Goal: Transaction & Acquisition: Purchase product/service

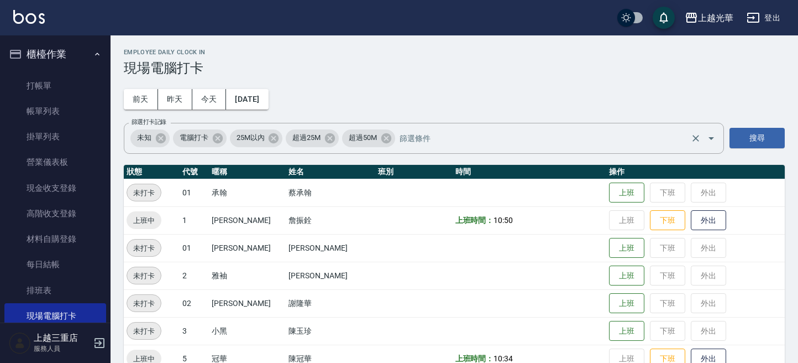
scroll to position [4, 0]
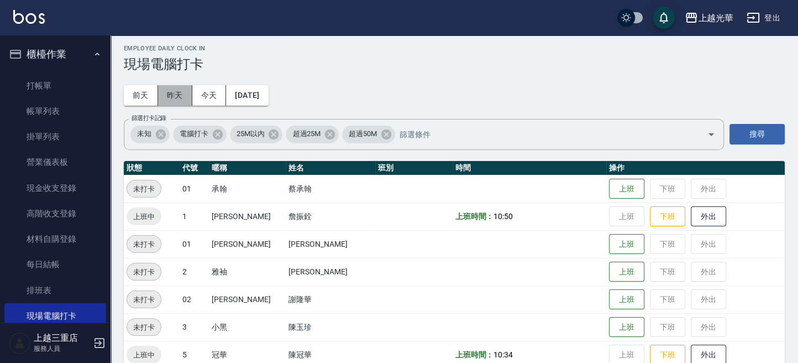
click at [165, 90] on button "昨天" at bounding box center [175, 95] width 34 height 20
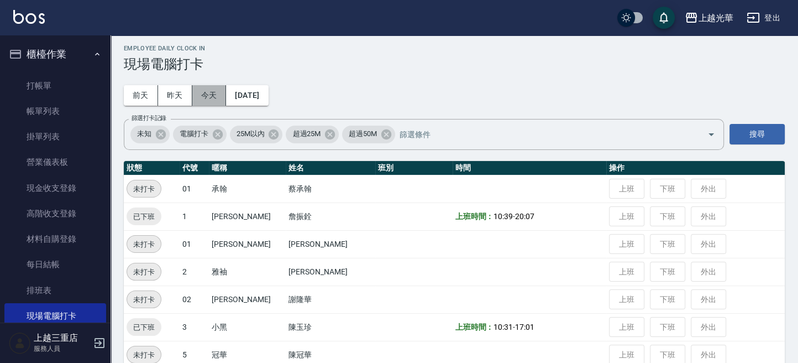
click at [217, 95] on button "今天" at bounding box center [209, 95] width 34 height 20
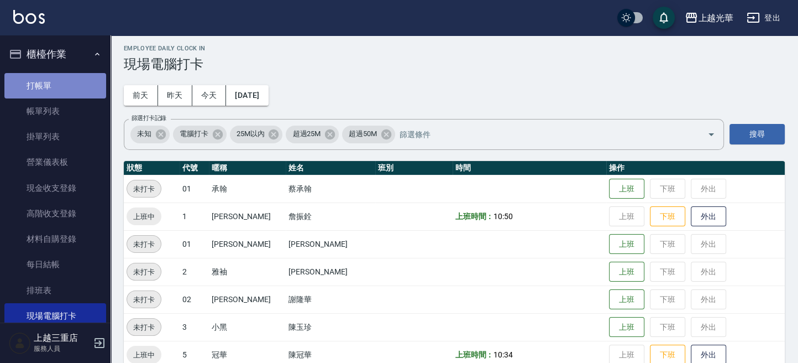
click at [67, 82] on link "打帳單" at bounding box center [55, 85] width 102 height 25
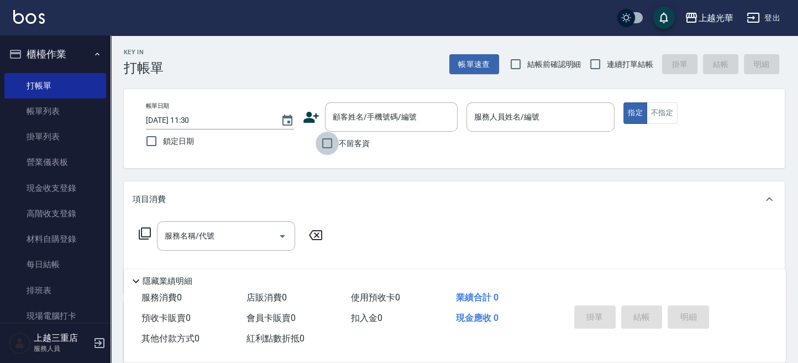
click at [336, 147] on input "不留客資" at bounding box center [327, 143] width 23 height 23
checkbox input "true"
type input "小詹-1"
type button "true"
click at [604, 71] on input "連續打單結帳" at bounding box center [595, 64] width 23 height 23
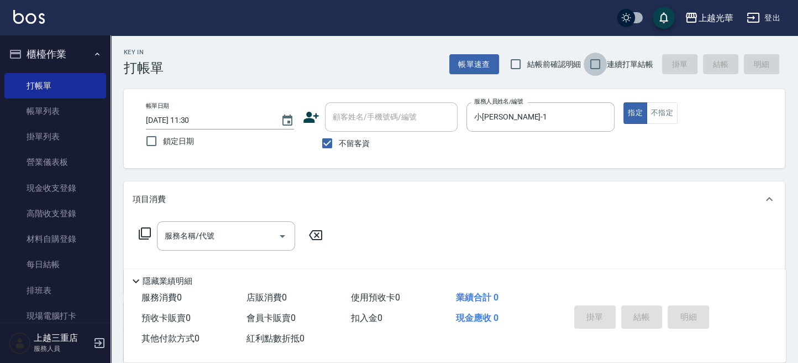
checkbox input "true"
click at [218, 232] on input "服務名稱/代號" at bounding box center [218, 235] width 112 height 19
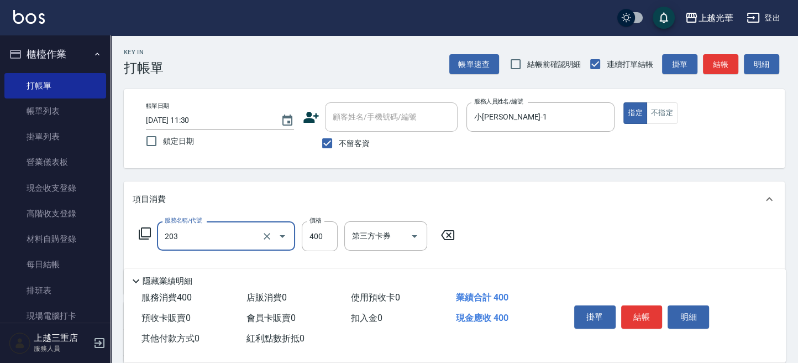
type input "指定單剪(203)"
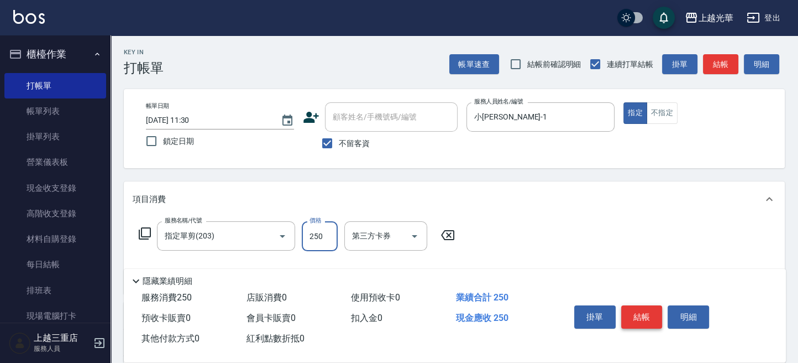
type input "250"
click at [634, 315] on button "結帳" at bounding box center [641, 316] width 41 height 23
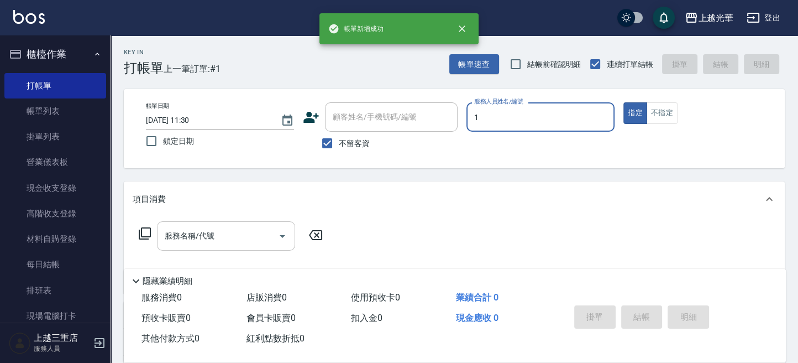
type input "小詹-1"
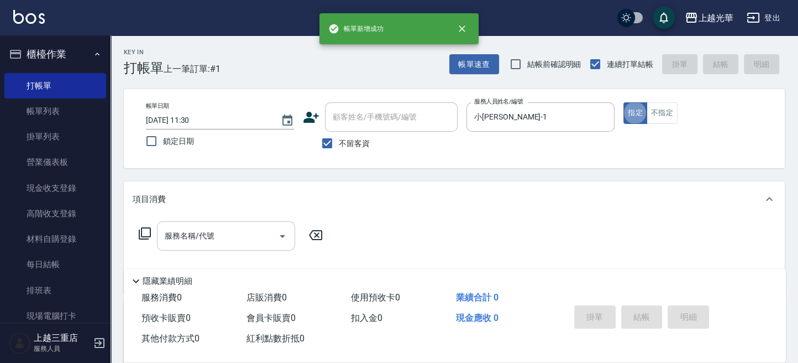
click at [198, 235] on input "服務名稱/代號" at bounding box center [218, 235] width 112 height 19
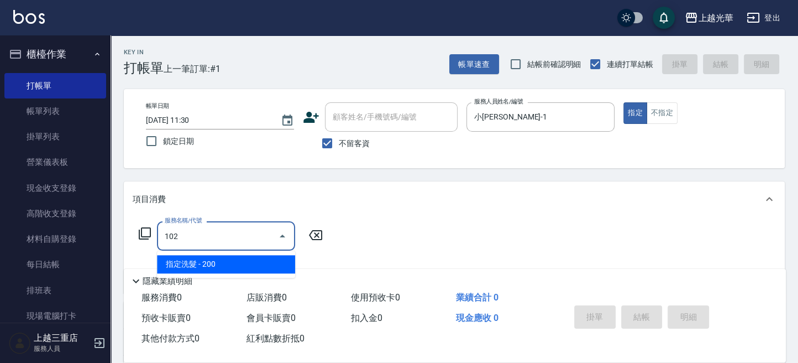
type input "指定洗髮(102)"
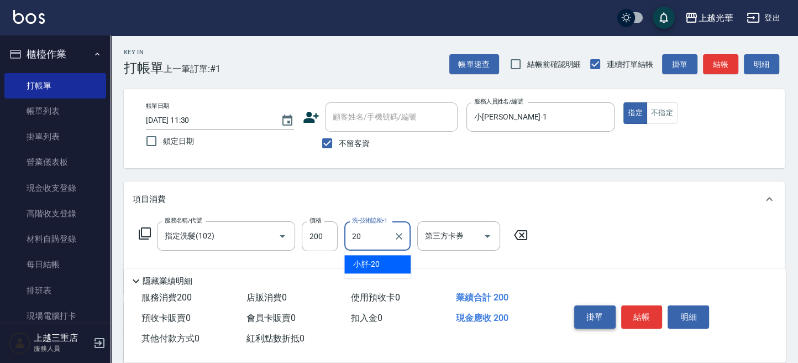
type input "小胖-20"
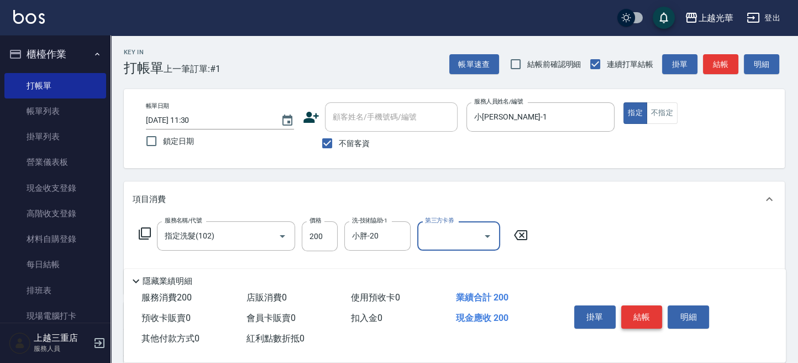
click at [633, 311] on button "結帳" at bounding box center [641, 316] width 41 height 23
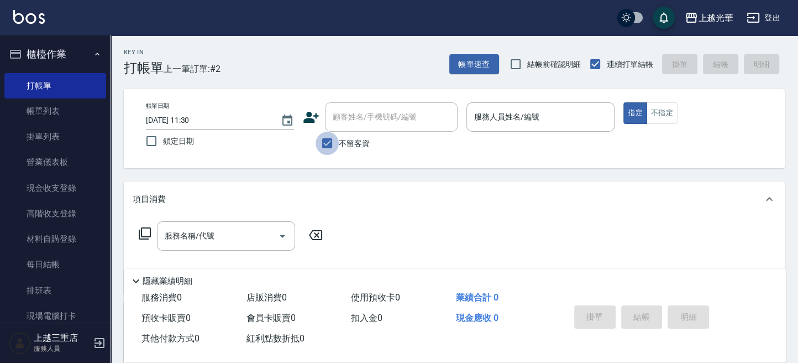
click at [331, 144] on input "不留客資" at bounding box center [327, 143] width 23 height 23
checkbox input "false"
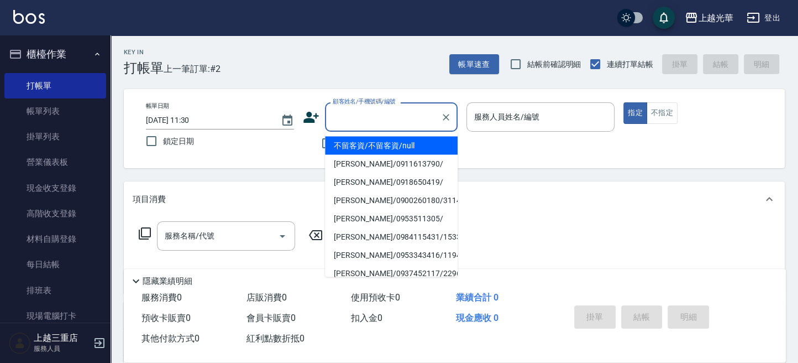
drag, startPoint x: 332, startPoint y: 119, endPoint x: 577, endPoint y: 139, distance: 245.2
click at [344, 121] on input "顧客姓名/手機號碼/編號" at bounding box center [383, 116] width 106 height 19
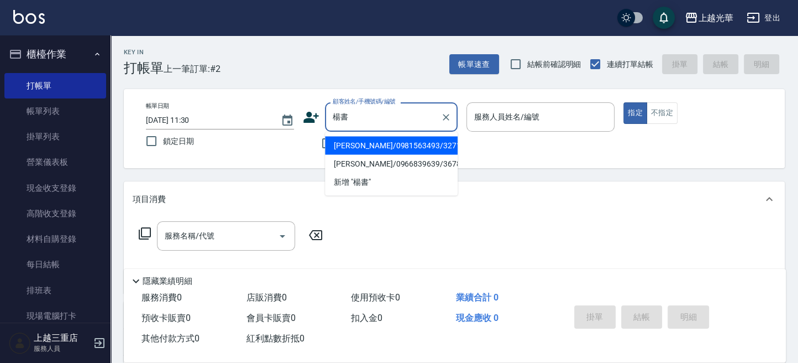
click at [351, 143] on li "楊書瑋/0981563493/3271" at bounding box center [391, 145] width 133 height 18
type input "楊書瑋/0981563493/3271"
type input "雅袖-2"
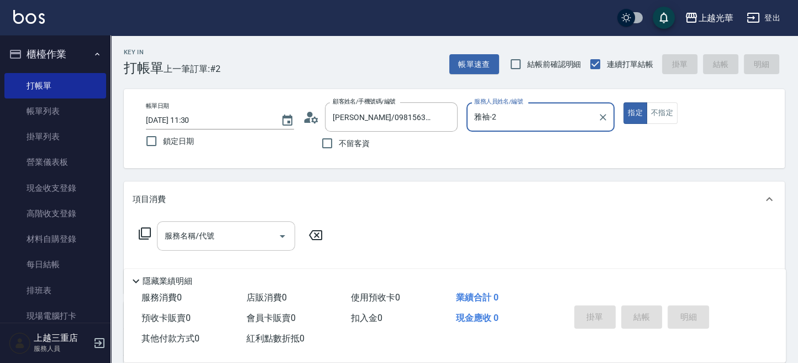
click at [229, 229] on input "服務名稱/代號" at bounding box center [218, 235] width 112 height 19
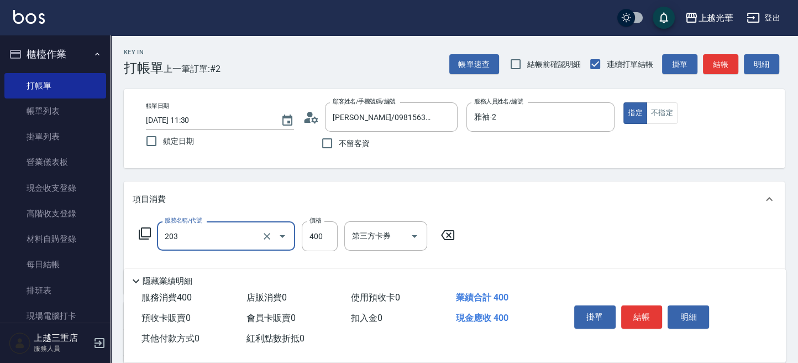
type input "指定單剪(203)"
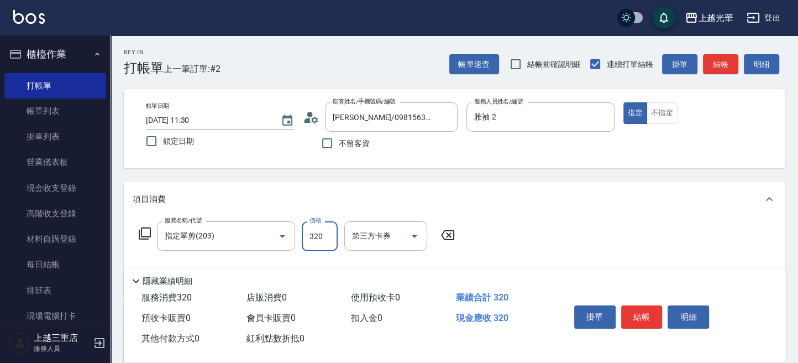
type input "320"
click at [641, 310] on button "結帳" at bounding box center [641, 316] width 41 height 23
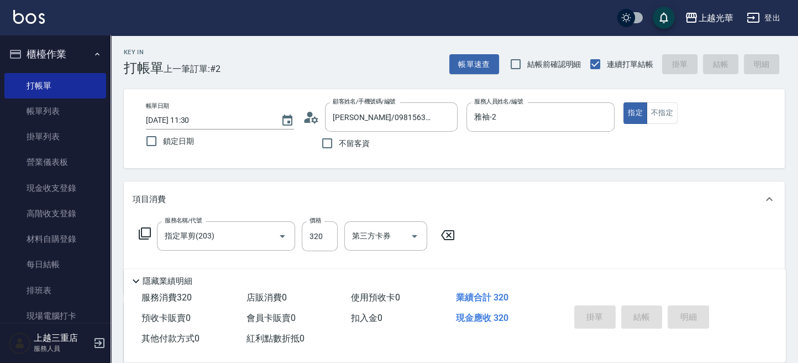
type input "2025/10/10 12:26"
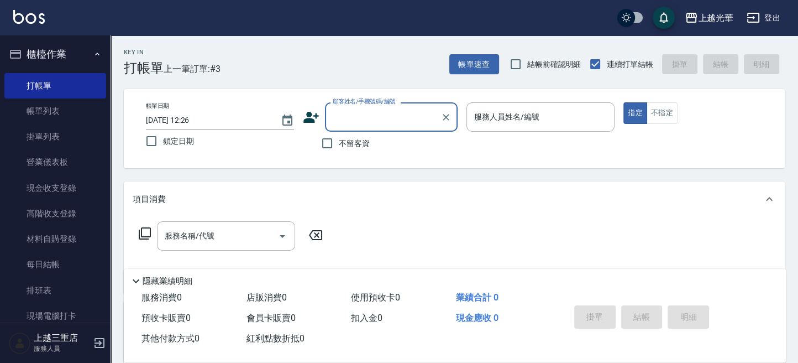
click at [346, 143] on span "不留客資" at bounding box center [354, 144] width 31 height 12
click at [339, 143] on input "不留客資" at bounding box center [327, 143] width 23 height 23
checkbox input "true"
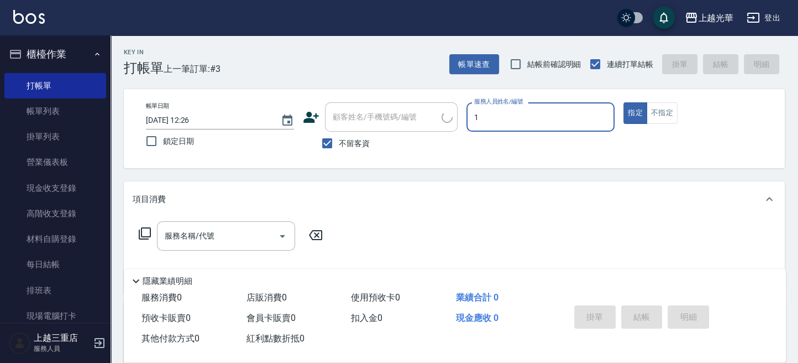
type input "小詹-1"
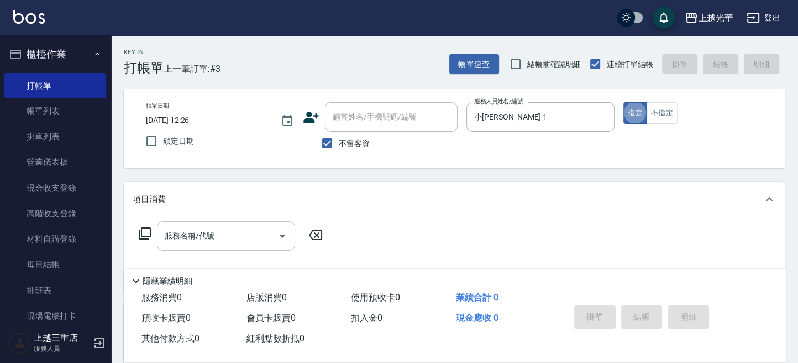
click at [186, 228] on div "服務名稱/代號 服務名稱/代號" at bounding box center [226, 235] width 138 height 29
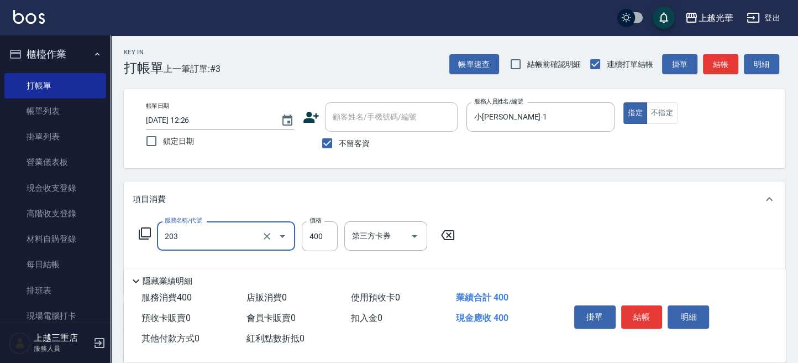
type input "指定單剪(203)"
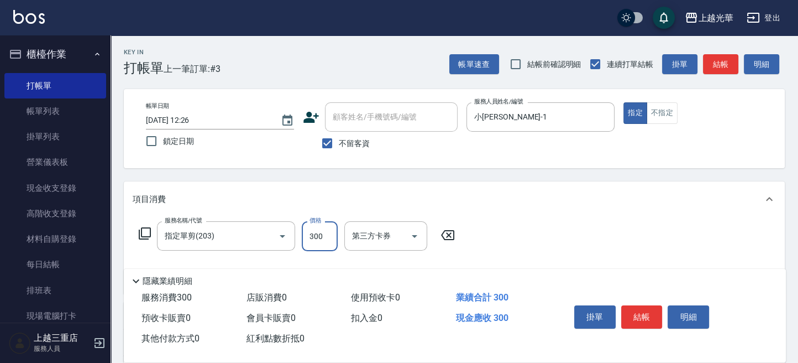
scroll to position [74, 0]
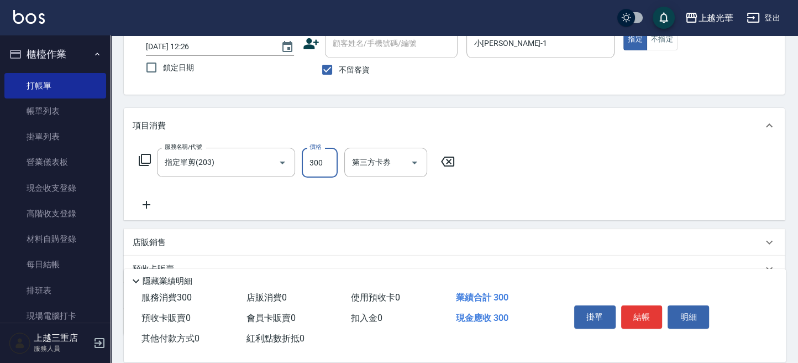
type input "300"
click at [144, 201] on icon at bounding box center [147, 204] width 28 height 13
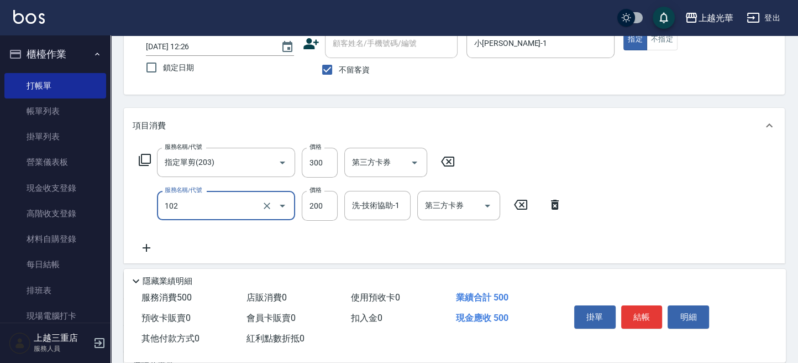
type input "指定洗髮(102)"
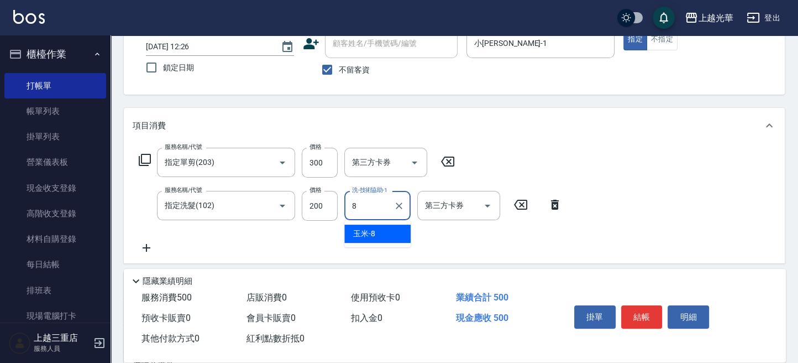
type input "玉米-8"
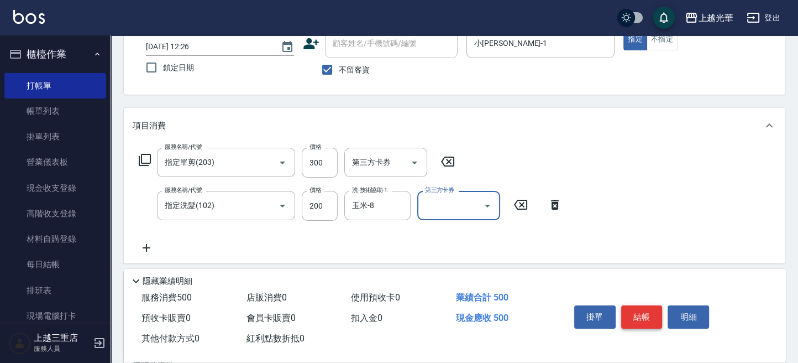
click at [633, 317] on button "結帳" at bounding box center [641, 316] width 41 height 23
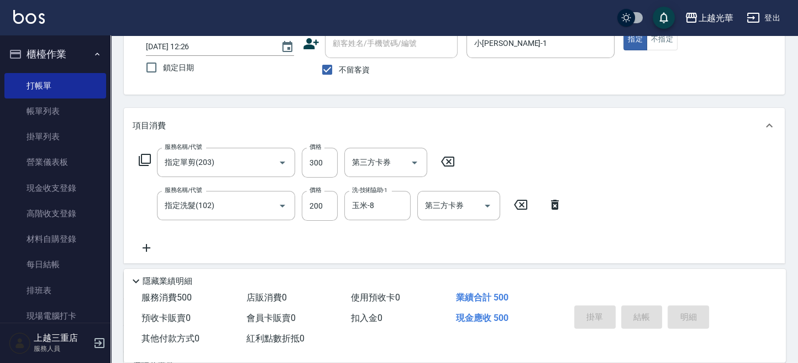
type input "2025/10/10 12:29"
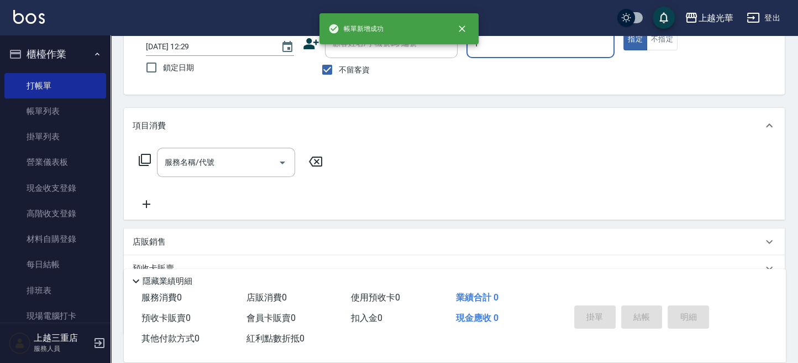
type input "小詹-1"
click at [660, 45] on button "不指定" at bounding box center [662, 40] width 31 height 22
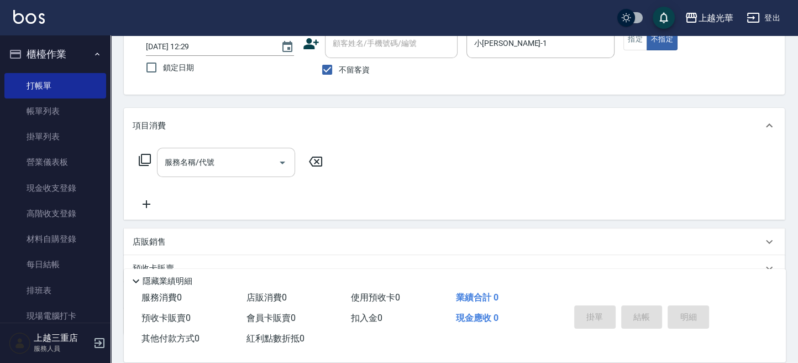
click at [241, 159] on input "服務名稱/代號" at bounding box center [218, 162] width 112 height 19
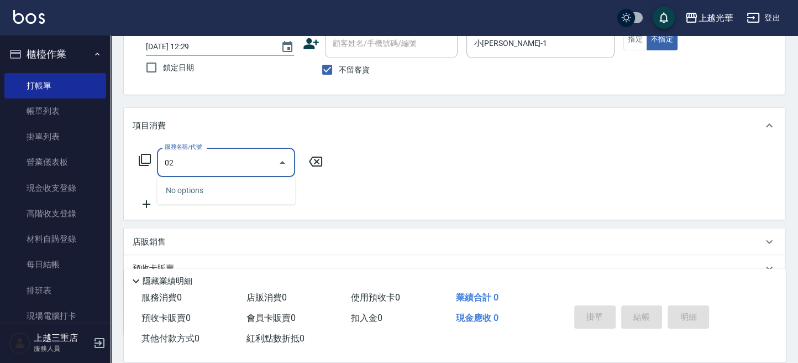
drag, startPoint x: 195, startPoint y: 164, endPoint x: 155, endPoint y: 165, distance: 39.3
click at [155, 165] on div "服務名稱/代號 02 服務名稱/代號" at bounding box center [231, 162] width 197 height 29
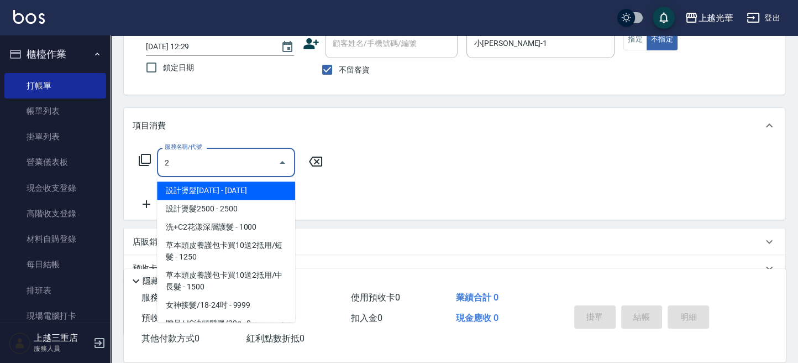
click at [188, 165] on input "2" at bounding box center [218, 162] width 112 height 19
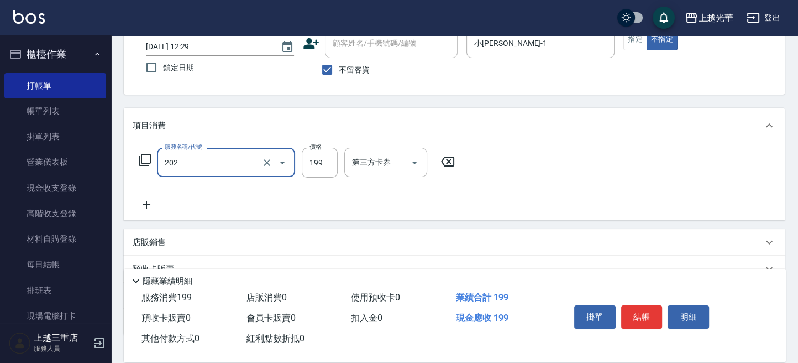
type input "不指定單剪(202)"
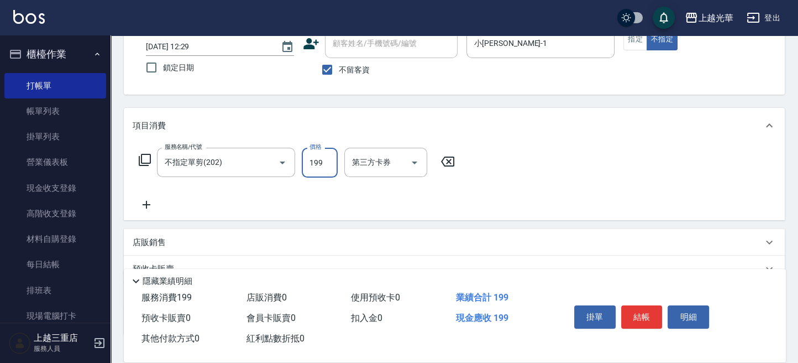
click at [145, 203] on icon at bounding box center [147, 204] width 28 height 13
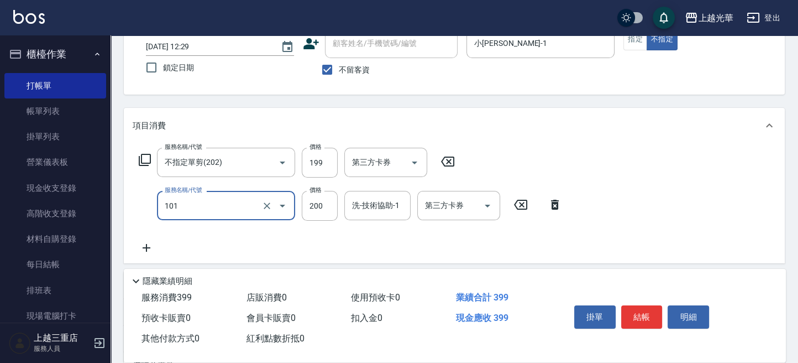
type input "不指定洗髮(101)"
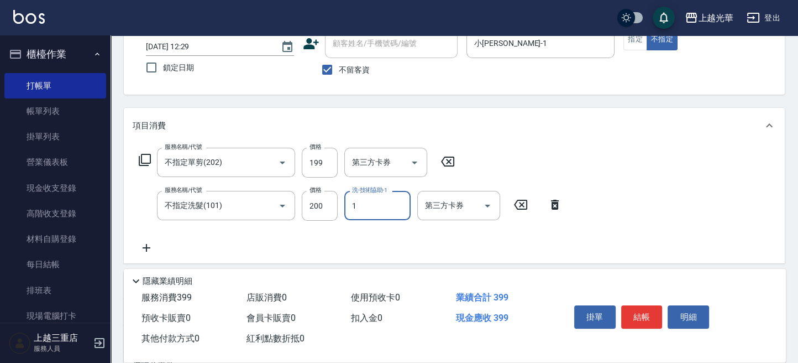
type input "小詹-1"
click at [141, 245] on icon at bounding box center [147, 247] width 28 height 13
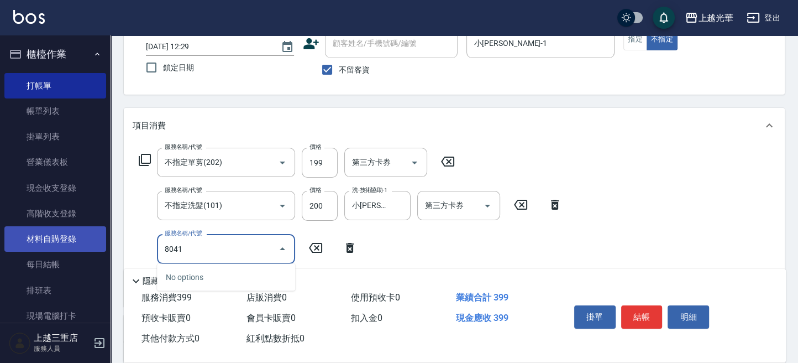
drag, startPoint x: 212, startPoint y: 243, endPoint x: 70, endPoint y: 232, distance: 141.9
click at [70, 232] on div "上越光華 登出 櫃檯作業 打帳單 帳單列表 掛單列表 營業儀表板 現金收支登錄 高階收支登錄 材料自購登錄 每日結帳 排班表 現場電腦打卡 預約管理 預約管理…" at bounding box center [399, 225] width 798 height 599
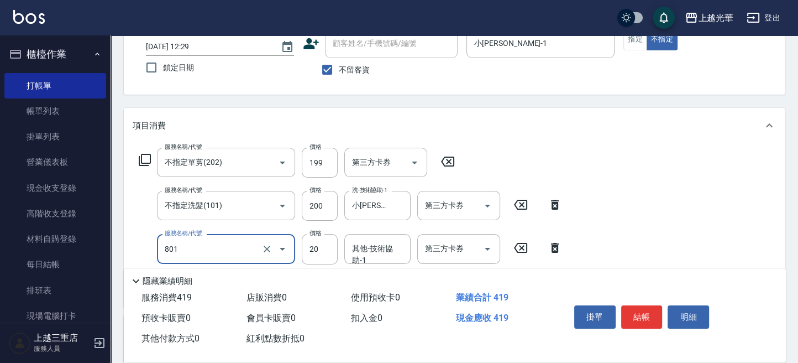
type input "潤絲(801)"
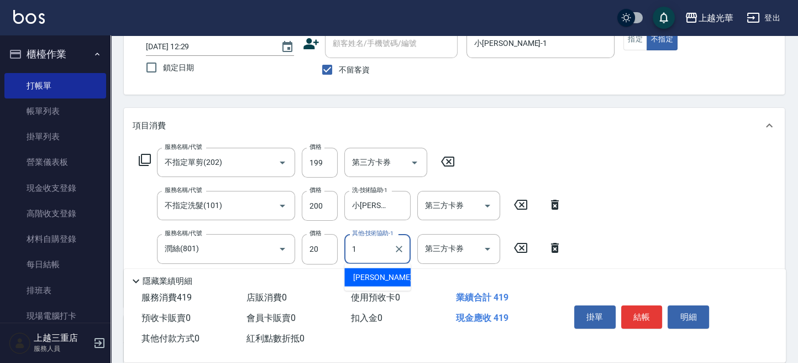
type input "小詹-1"
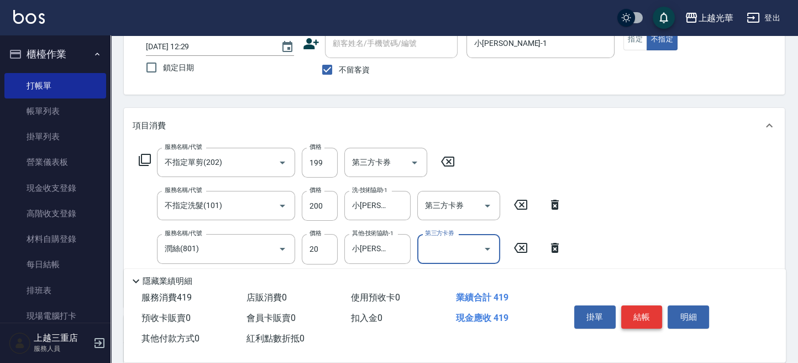
click at [627, 315] on button "結帳" at bounding box center [641, 316] width 41 height 23
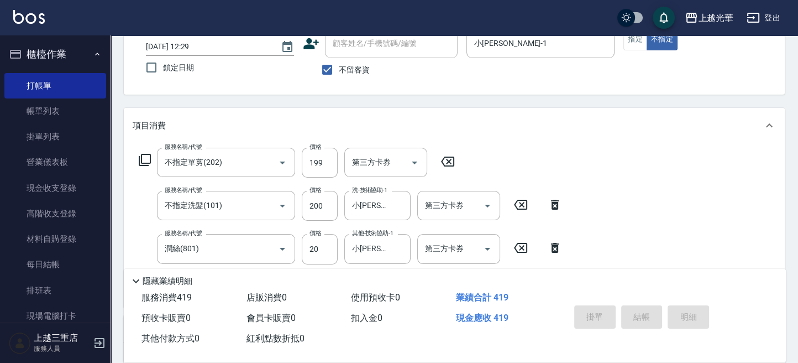
type input "2025/10/10 12:30"
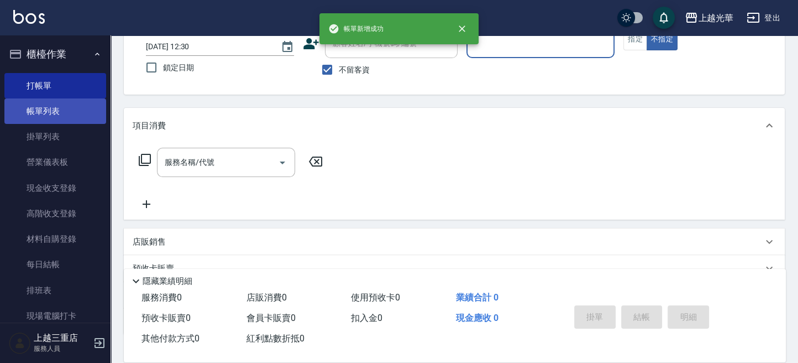
click at [54, 106] on link "帳單列表" at bounding box center [55, 110] width 102 height 25
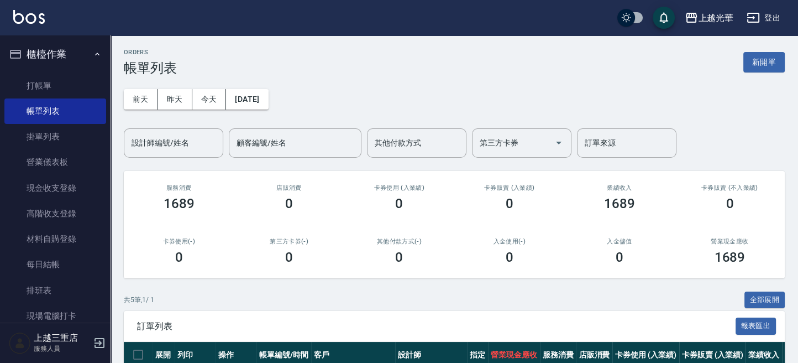
click at [177, 148] on input "設計師編號/姓名" at bounding box center [174, 142] width 90 height 19
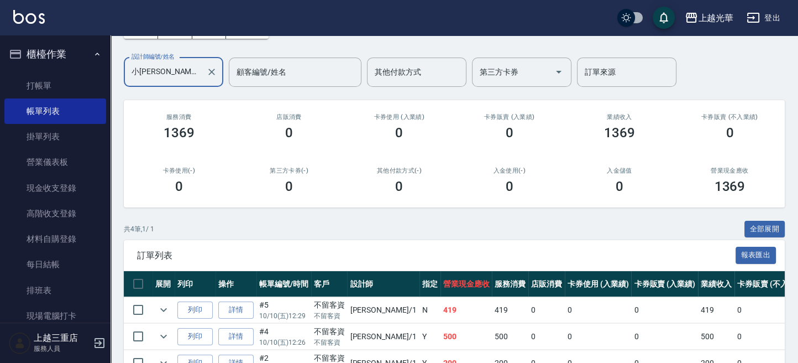
scroll to position [164, 0]
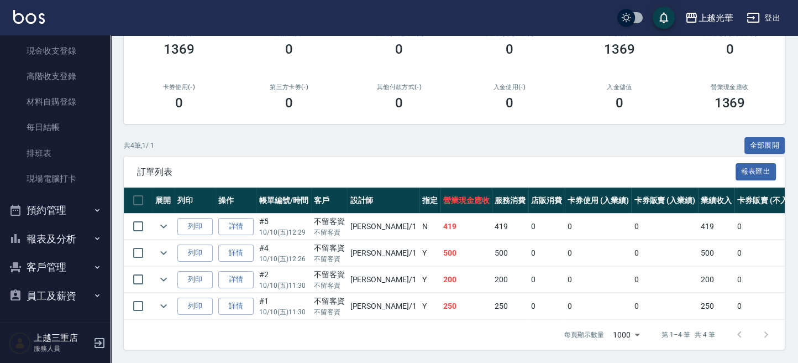
type input "小詹-1"
click at [69, 238] on button "報表及分析" at bounding box center [55, 238] width 102 height 29
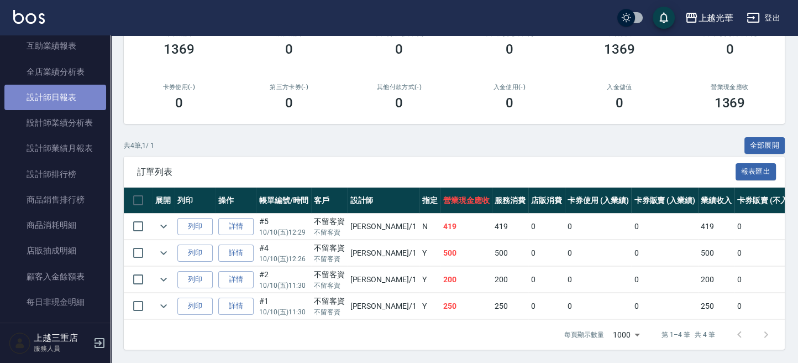
click at [62, 101] on link "設計師日報表" at bounding box center [55, 97] width 102 height 25
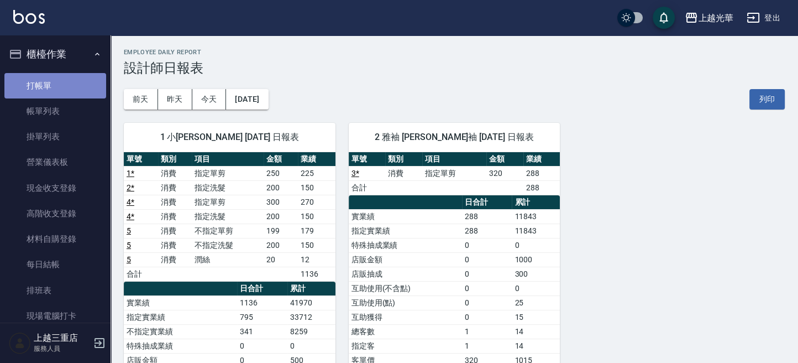
click at [59, 95] on link "打帳單" at bounding box center [55, 85] width 102 height 25
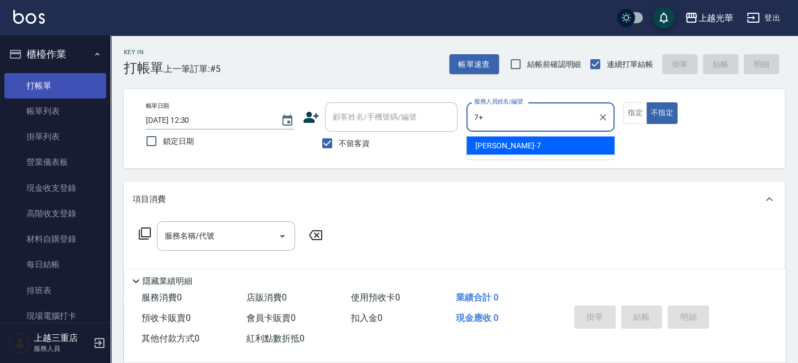
type input "7+"
click at [647, 102] on button "不指定" at bounding box center [662, 113] width 31 height 22
type button "false"
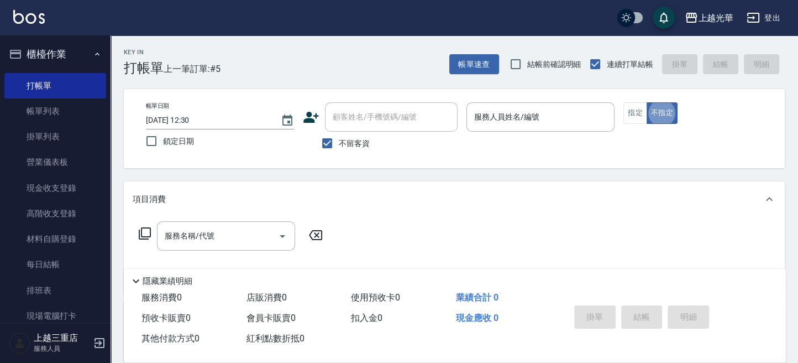
drag, startPoint x: 513, startPoint y: 117, endPoint x: 0, endPoint y: 140, distance: 513.6
click at [510, 117] on input "服務人員姓名/編號" at bounding box center [541, 116] width 138 height 19
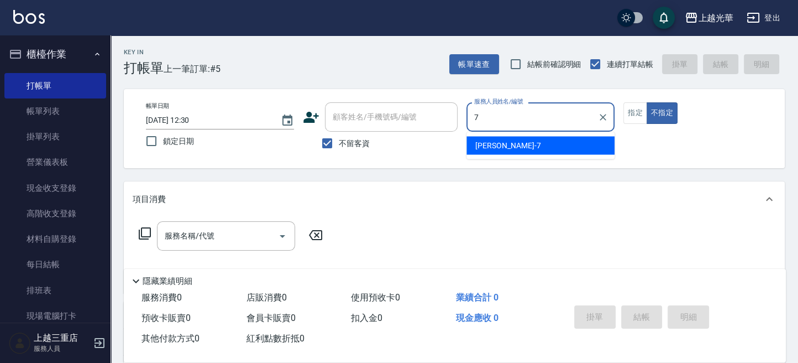
type input "小紫-7"
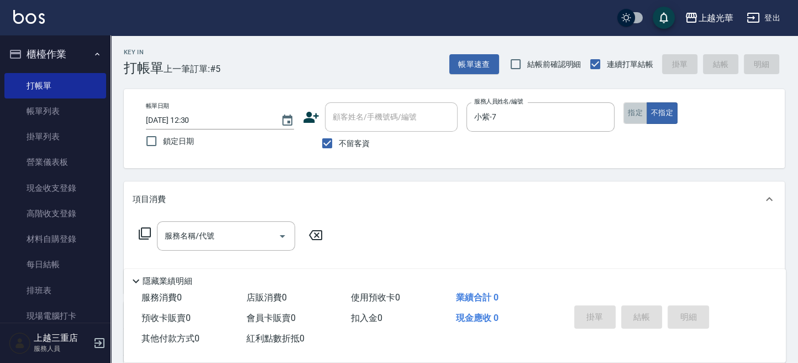
drag, startPoint x: 626, startPoint y: 109, endPoint x: 364, endPoint y: 195, distance: 275.2
click at [626, 109] on button "指定" at bounding box center [636, 113] width 24 height 22
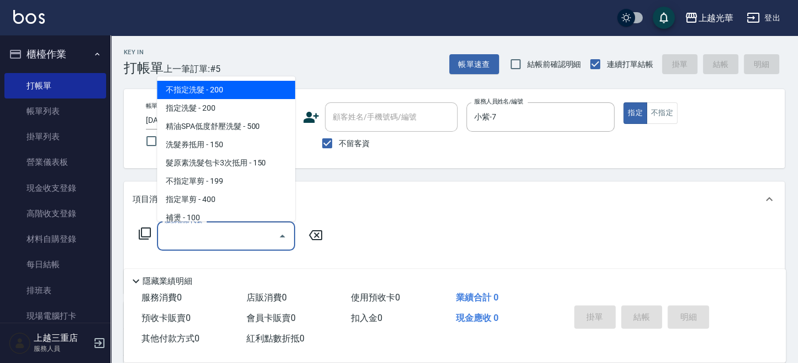
click at [249, 233] on input "服務名稱/代號" at bounding box center [218, 235] width 112 height 19
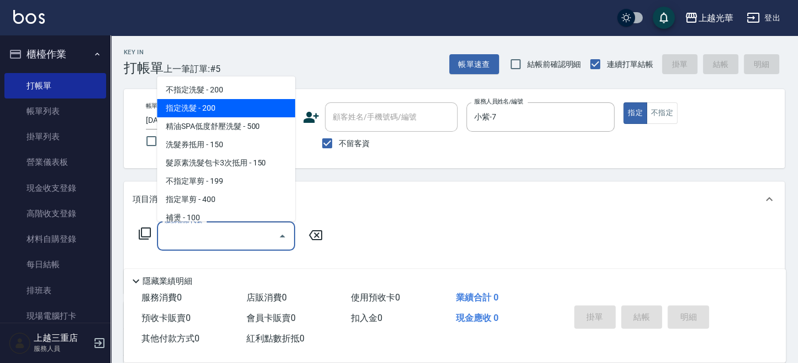
drag, startPoint x: 233, startPoint y: 107, endPoint x: 294, endPoint y: 174, distance: 91.2
click at [236, 111] on span "指定洗髮 - 200" at bounding box center [226, 108] width 138 height 18
type input "指定洗髮(102)"
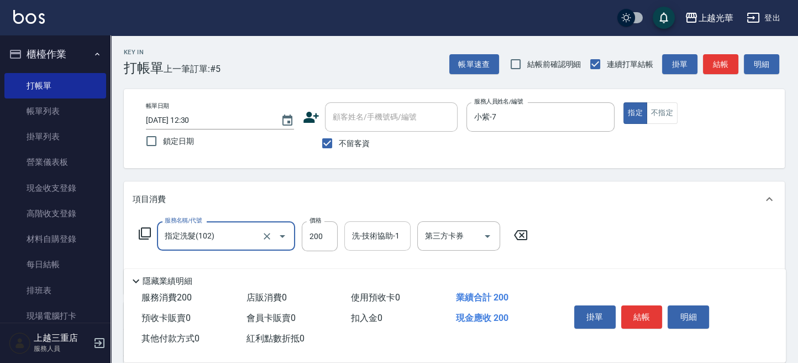
click at [389, 234] on div "洗-技術協助-1 洗-技術協助-1" at bounding box center [377, 235] width 66 height 29
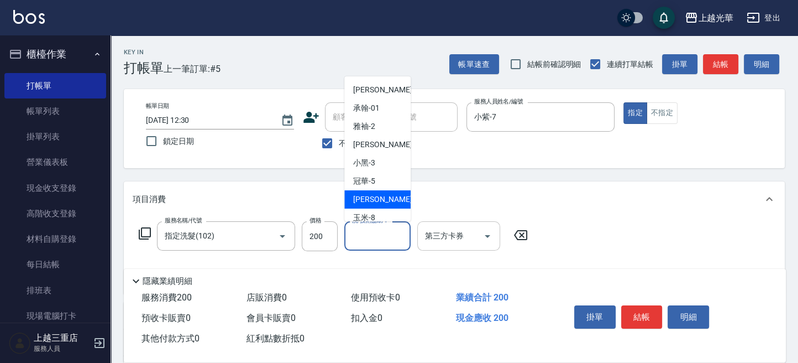
drag, startPoint x: 384, startPoint y: 199, endPoint x: 458, endPoint y: 234, distance: 82.1
click at [388, 201] on div "小紫 -7" at bounding box center [377, 199] width 66 height 18
type input "小紫-7"
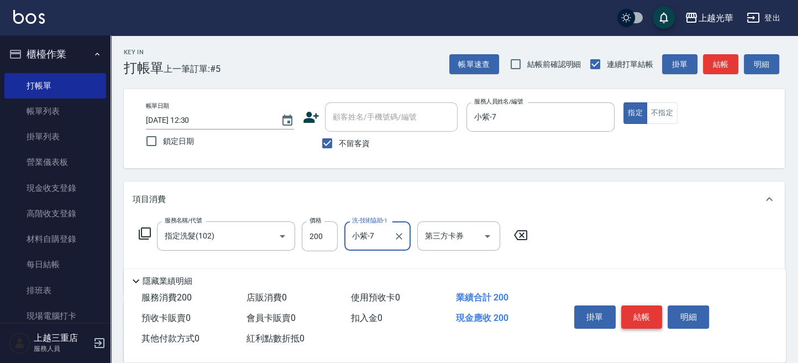
click at [632, 312] on button "結帳" at bounding box center [641, 316] width 41 height 23
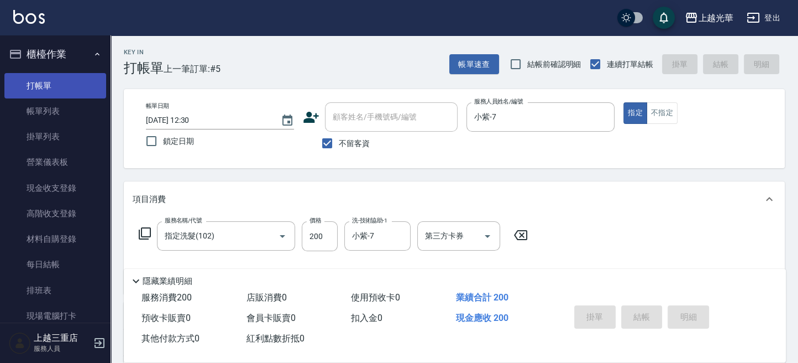
type input "2025/10/10 12:57"
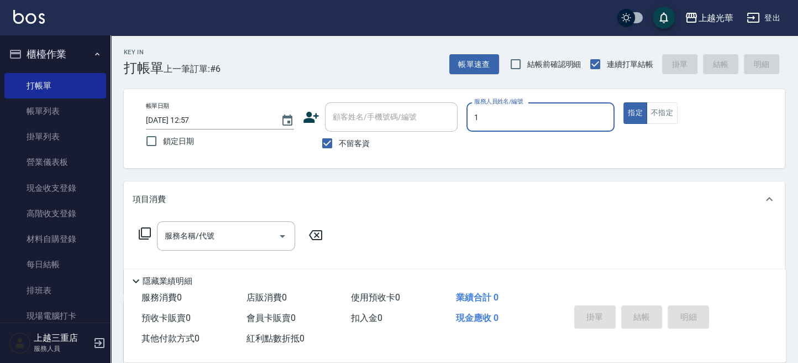
type input "1"
type button "true"
type input "小詹-1"
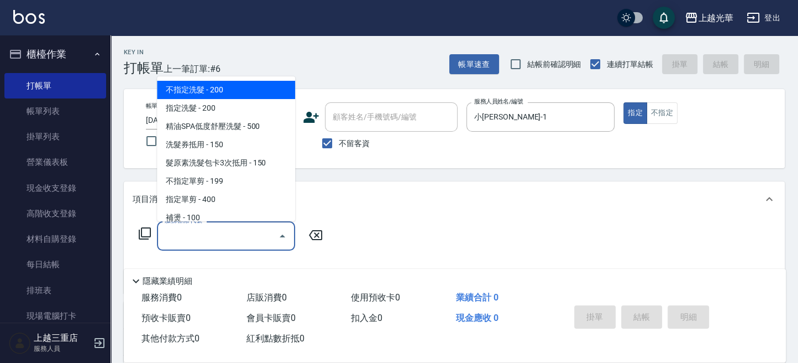
click at [180, 242] on input "服務名稱/代號" at bounding box center [218, 235] width 112 height 19
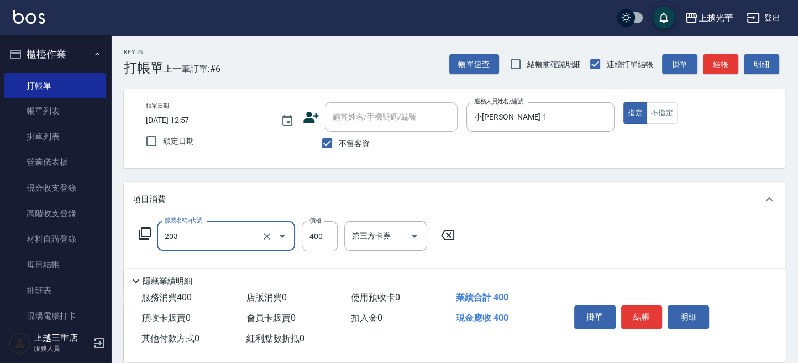
type input "指定單剪(203)"
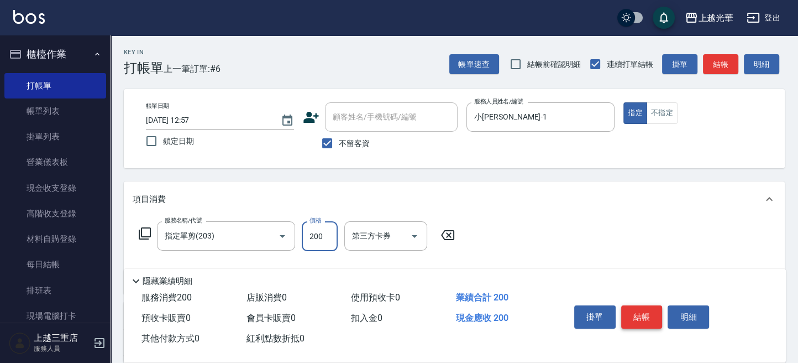
type input "200"
click at [632, 310] on button "結帳" at bounding box center [641, 316] width 41 height 23
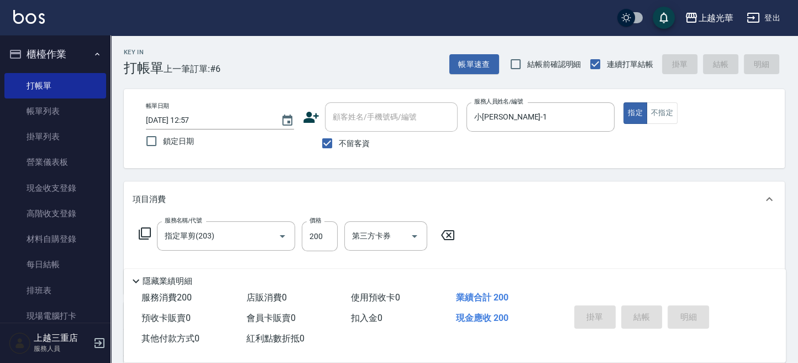
type input "2025/10/10 13:11"
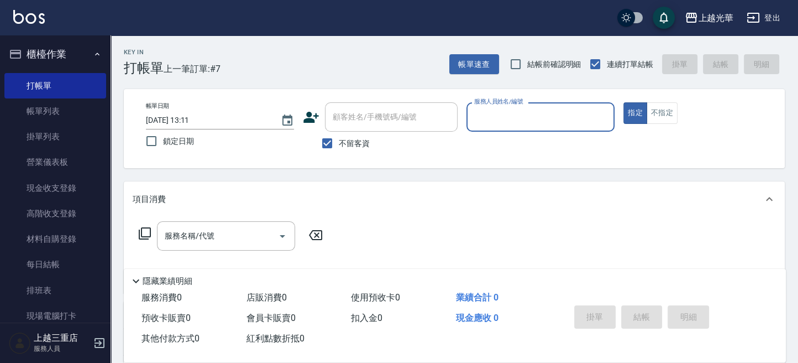
click at [58, 106] on link "帳單列表" at bounding box center [55, 110] width 102 height 25
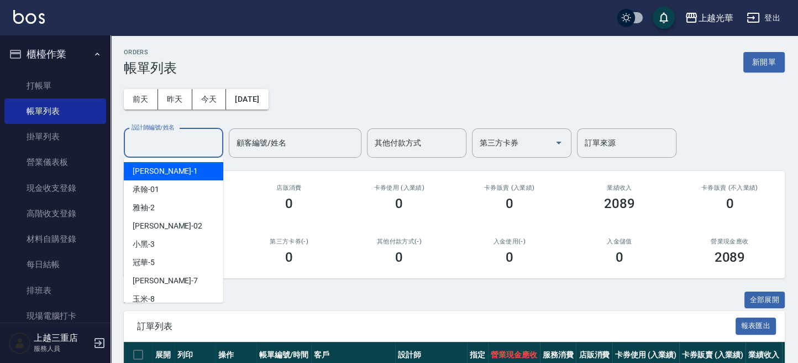
click at [186, 133] on input "設計師編號/姓名" at bounding box center [174, 142] width 90 height 19
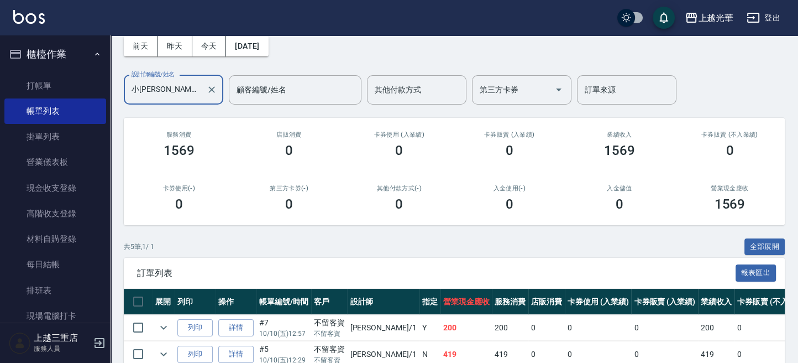
scroll to position [74, 0]
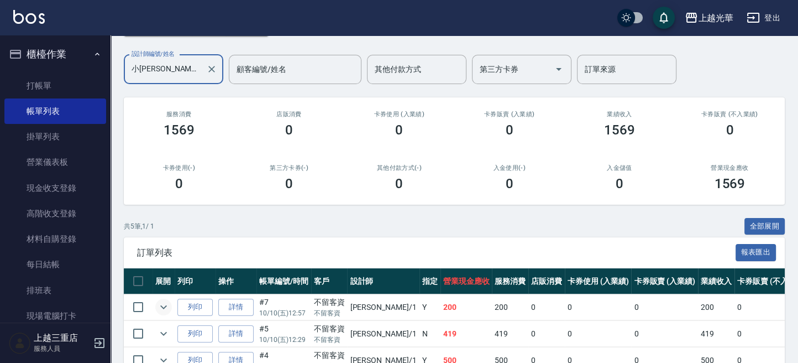
type input "小詹-1"
click at [160, 305] on icon "expand row" at bounding box center [163, 306] width 13 height 13
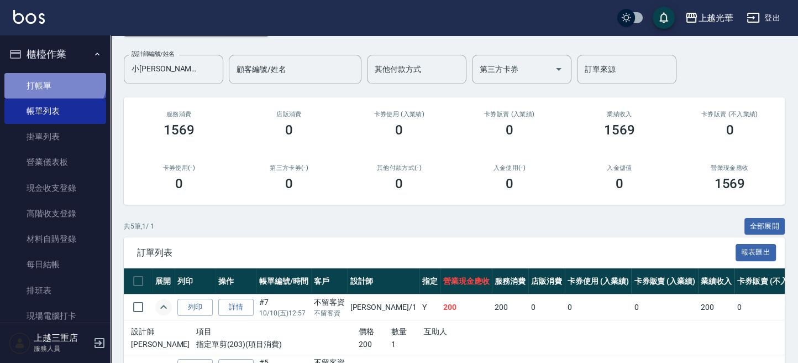
click at [54, 78] on link "打帳單" at bounding box center [55, 85] width 102 height 25
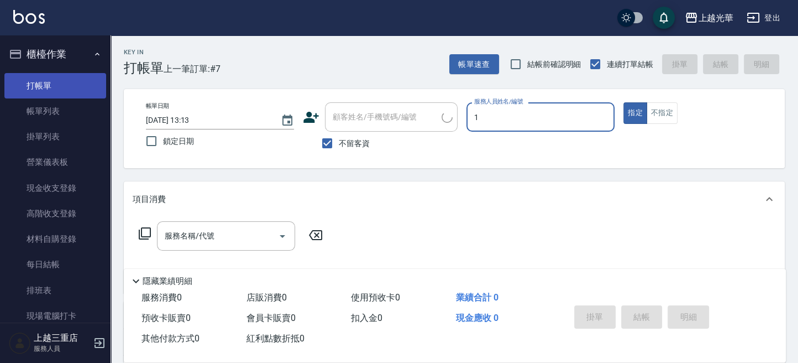
type input "1"
type button "true"
type input "小詹-1"
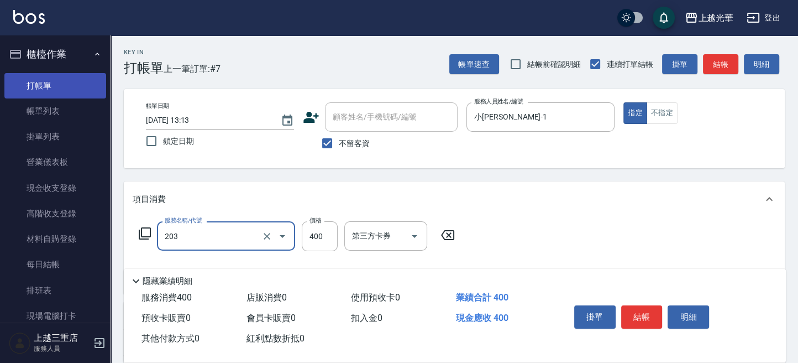
type input "指定單剪(203)"
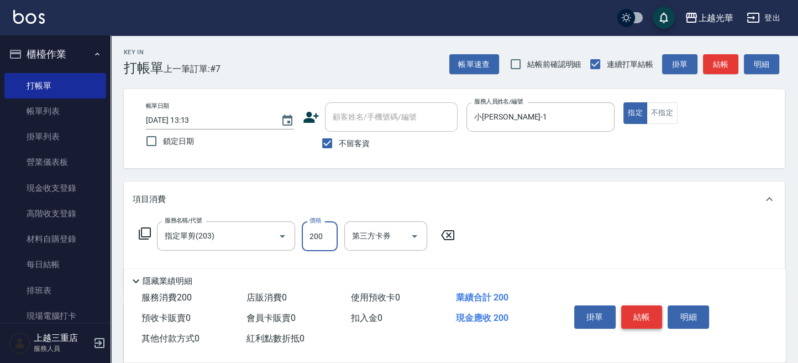
type input "200"
click at [632, 316] on button "結帳" at bounding box center [641, 316] width 41 height 23
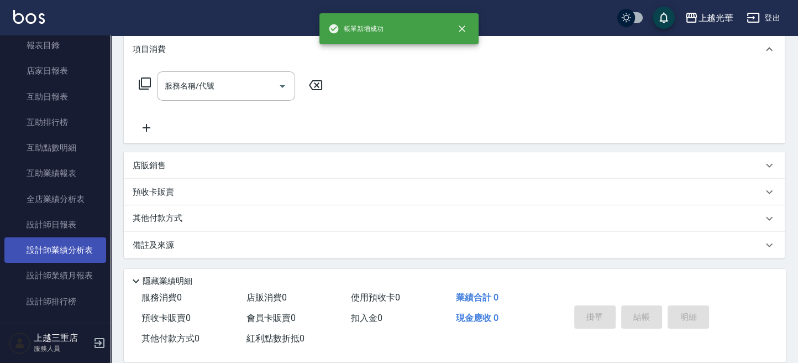
scroll to position [368, 0]
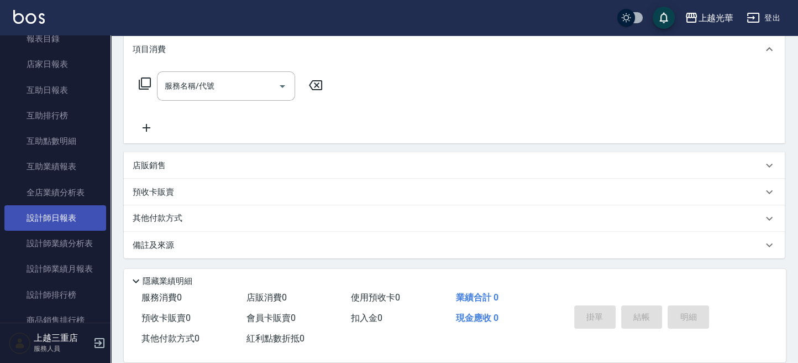
click at [67, 218] on link "設計師日報表" at bounding box center [55, 217] width 102 height 25
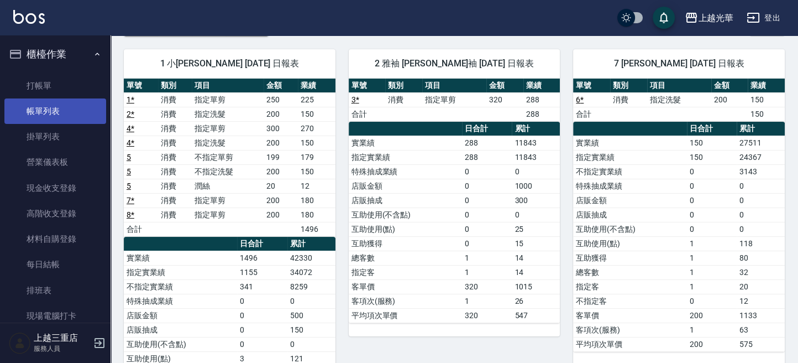
click at [60, 99] on link "帳單列表" at bounding box center [55, 110] width 102 height 25
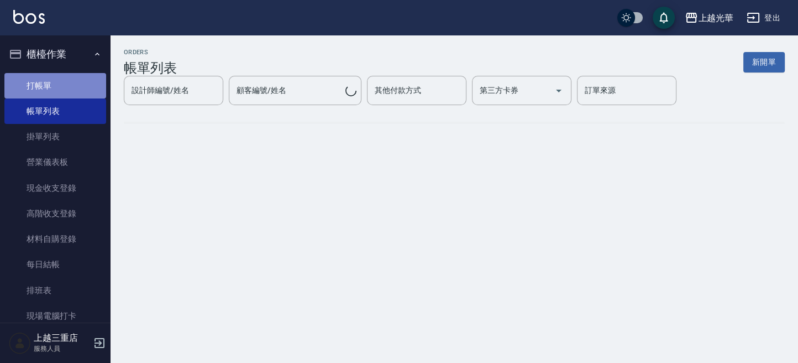
click at [55, 88] on link "打帳單" at bounding box center [55, 85] width 102 height 25
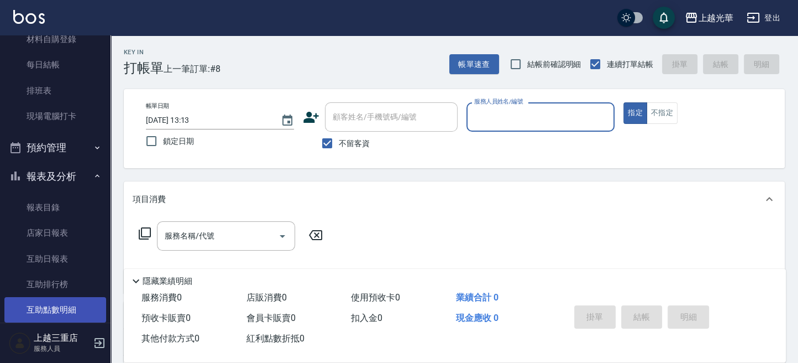
scroll to position [368, 0]
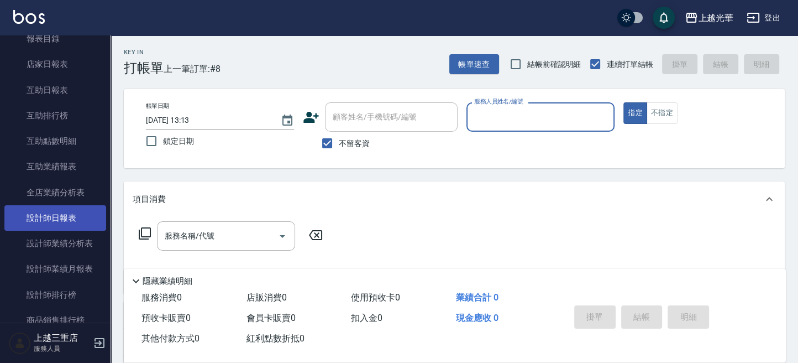
click at [74, 212] on link "設計師日報表" at bounding box center [55, 217] width 102 height 25
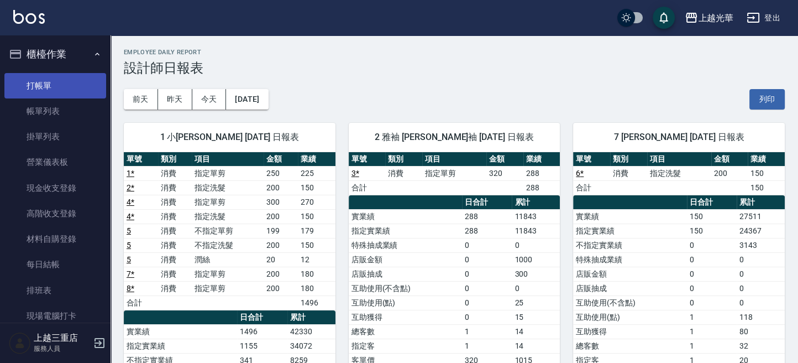
click at [48, 89] on link "打帳單" at bounding box center [55, 85] width 102 height 25
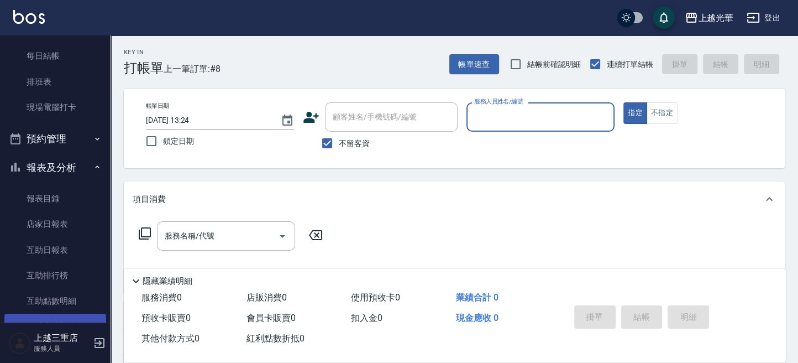
scroll to position [442, 0]
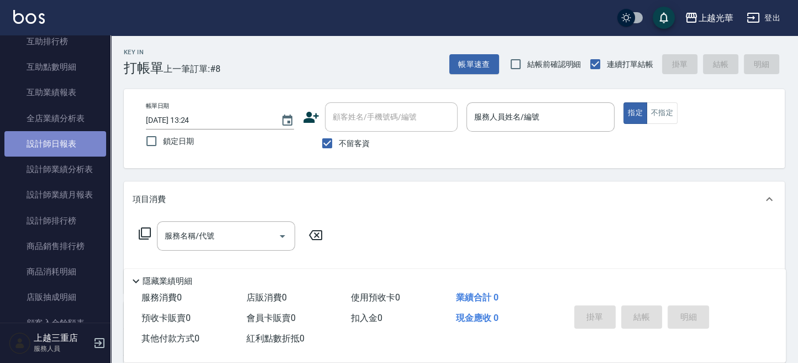
click at [56, 138] on link "設計師日報表" at bounding box center [55, 143] width 102 height 25
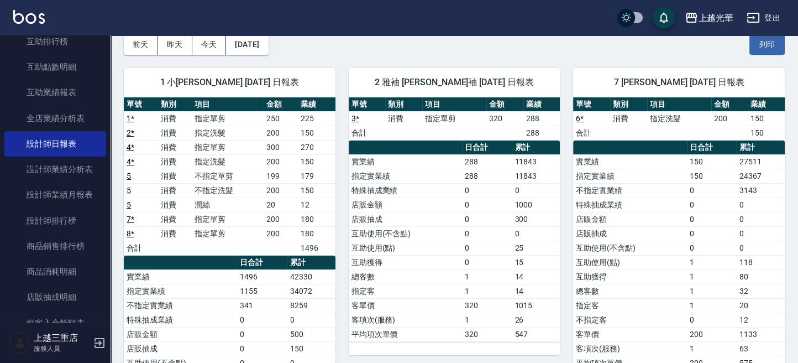
scroll to position [74, 0]
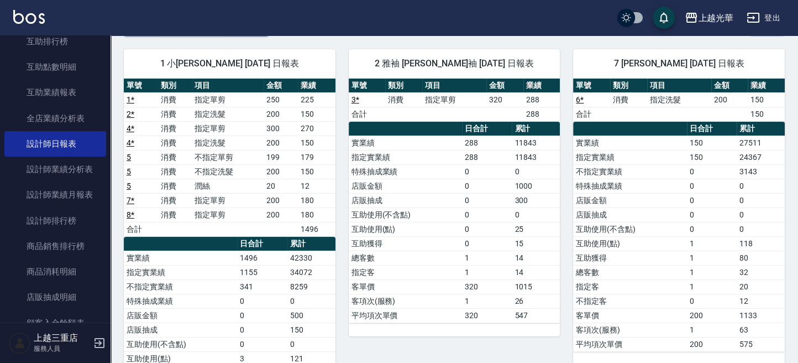
click at [755, 3] on div "上越光華 登出" at bounding box center [399, 17] width 798 height 35
click at [762, 24] on button "登出" at bounding box center [763, 18] width 43 height 20
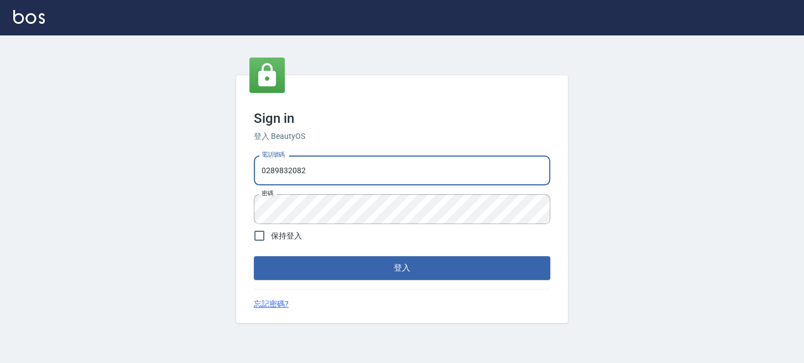
drag, startPoint x: 346, startPoint y: 173, endPoint x: 354, endPoint y: 173, distance: 8.3
click at [352, 173] on input "0289832082" at bounding box center [402, 170] width 296 height 30
drag, startPoint x: 354, startPoint y: 173, endPoint x: 40, endPoint y: 142, distance: 315.5
click at [32, 173] on div "Sign in 登入 BeautyOS 電話號碼 0289832082 電話號碼 密碼 密碼 保持登入 登入 忘記密碼?" at bounding box center [402, 198] width 804 height 327
type input "0955332100"
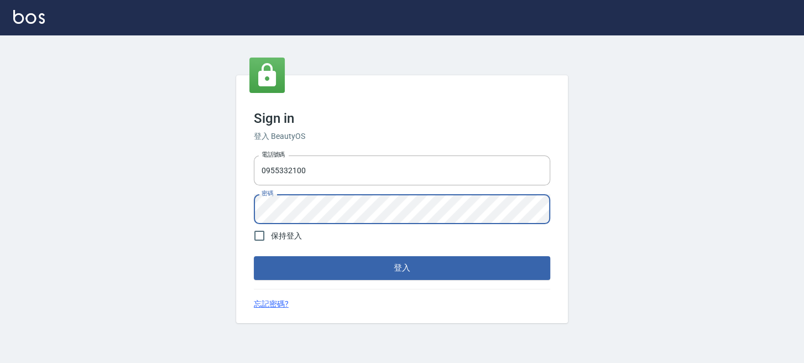
click at [254, 256] on button "登入" at bounding box center [402, 267] width 296 height 23
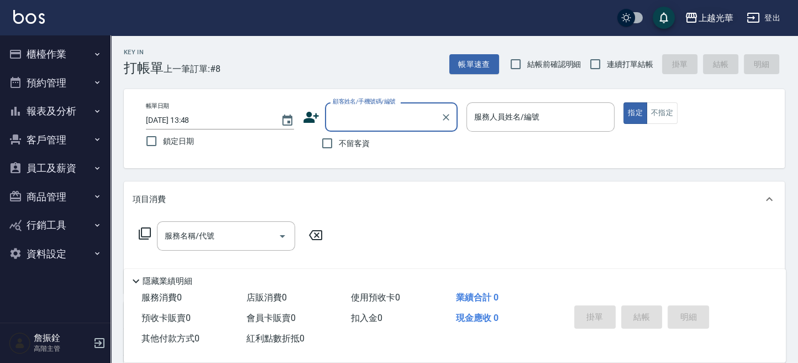
click at [720, 17] on div "上越光華" at bounding box center [715, 18] width 35 height 14
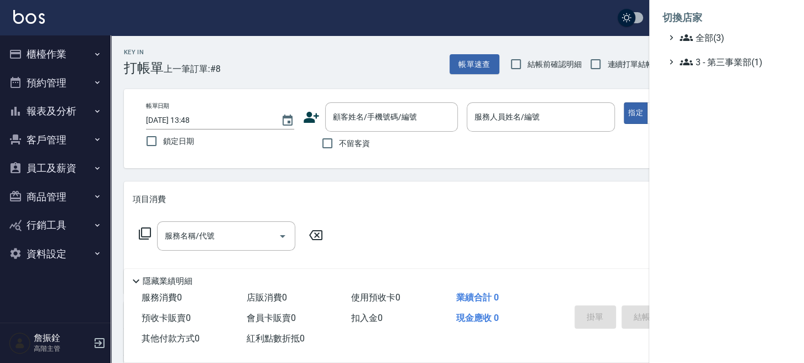
drag, startPoint x: 698, startPoint y: 38, endPoint x: 695, endPoint y: 46, distance: 8.0
click at [697, 43] on span "全部(3)" at bounding box center [732, 37] width 107 height 13
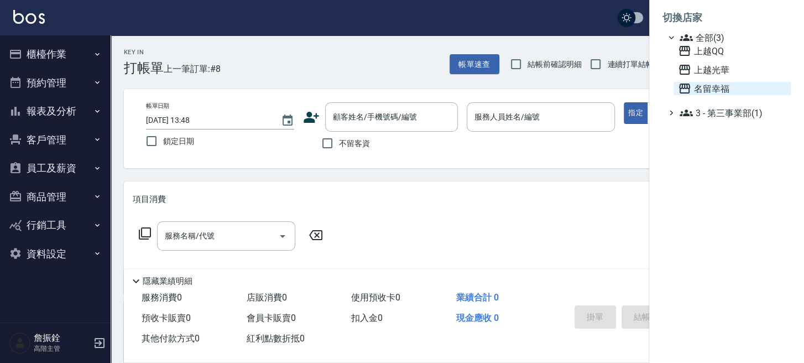
click at [697, 85] on span "名留幸福" at bounding box center [732, 88] width 108 height 13
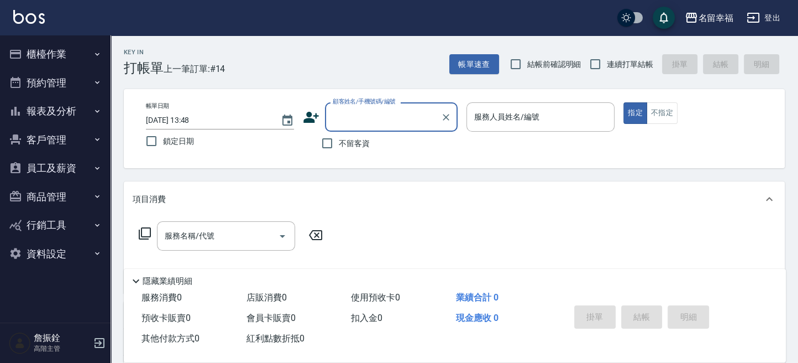
click at [53, 107] on button "報表及分析" at bounding box center [55, 111] width 102 height 29
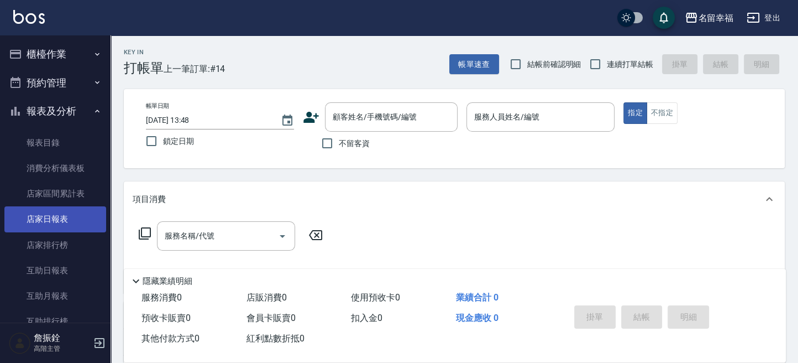
click at [72, 220] on link "店家日報表" at bounding box center [55, 218] width 102 height 25
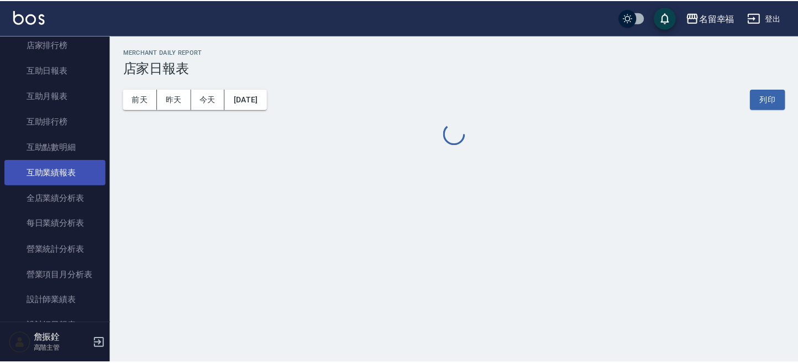
scroll to position [221, 0]
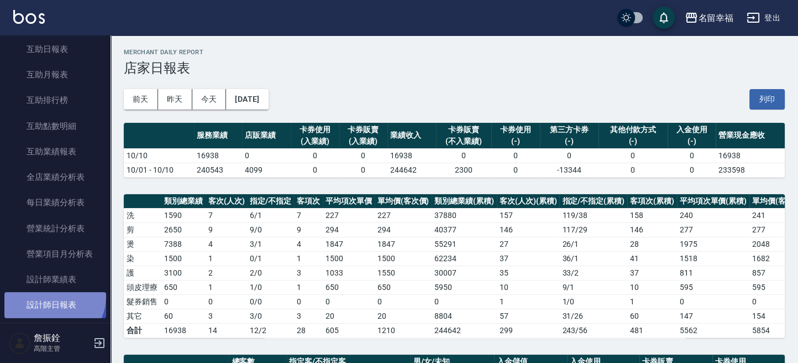
click at [53, 296] on link "設計師日報表" at bounding box center [55, 304] width 102 height 25
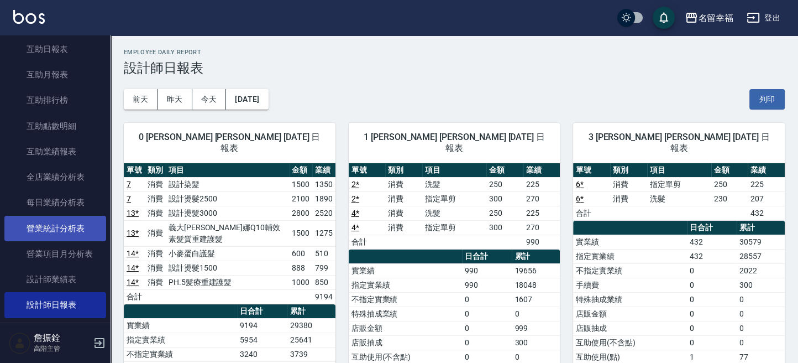
click at [54, 233] on link "營業統計分析表" at bounding box center [55, 228] width 102 height 25
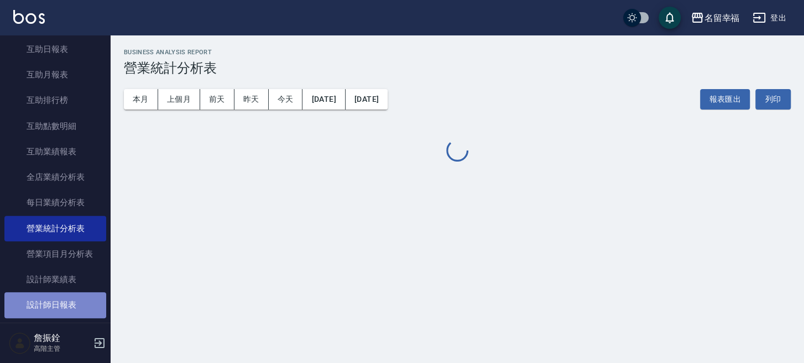
click at [63, 300] on link "設計師日報表" at bounding box center [55, 304] width 102 height 25
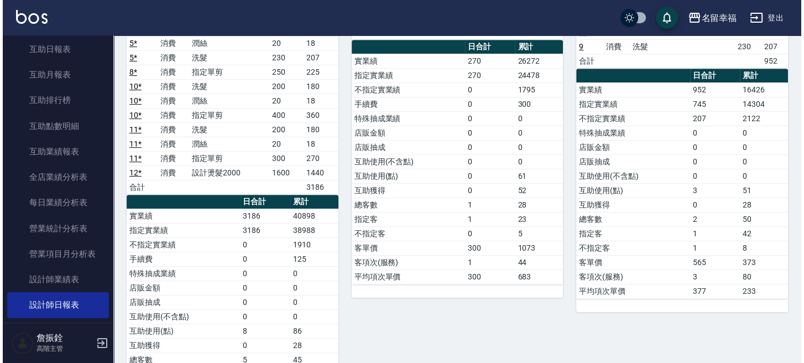
scroll to position [606, 0]
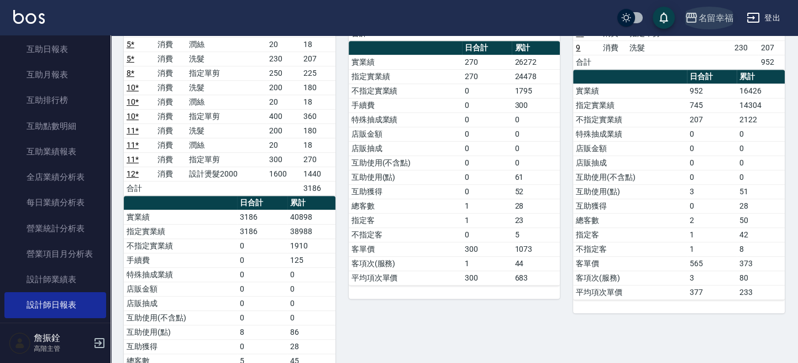
click at [712, 22] on div "名留幸福" at bounding box center [715, 18] width 35 height 14
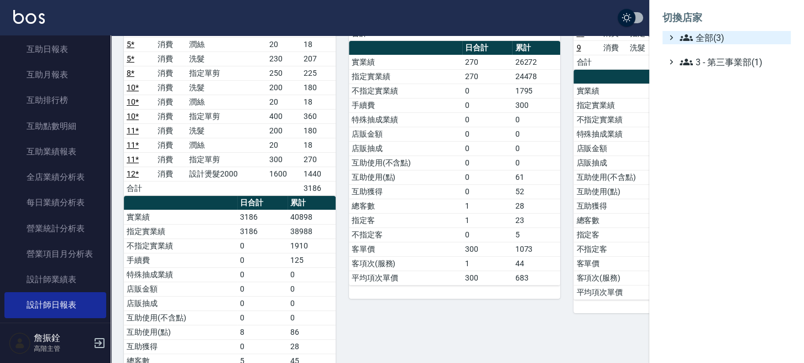
drag, startPoint x: 712, startPoint y: 22, endPoint x: 707, endPoint y: 36, distance: 15.4
click at [707, 36] on span "全部(3)" at bounding box center [732, 37] width 107 height 13
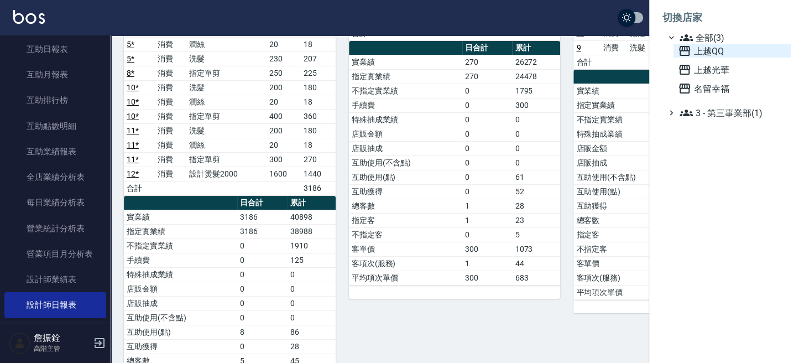
click at [693, 44] on span "上越QQ" at bounding box center [732, 50] width 108 height 13
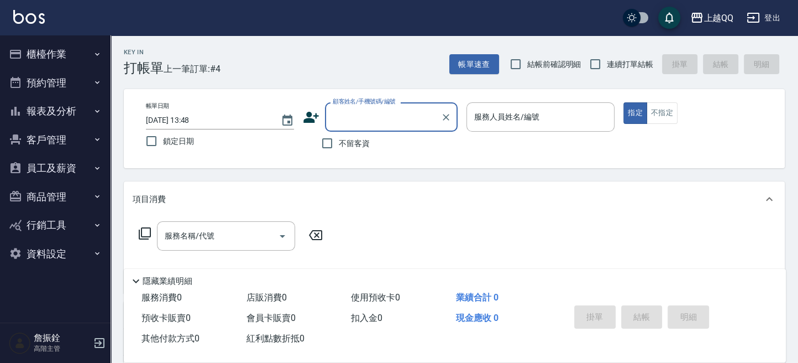
click at [84, 116] on button "報表及分析" at bounding box center [55, 111] width 102 height 29
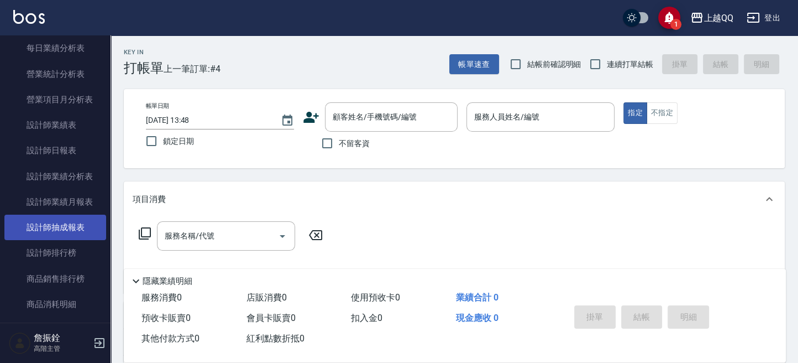
scroll to position [368, 0]
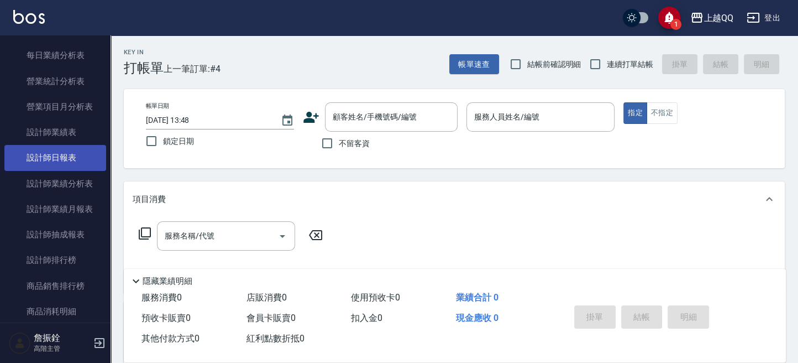
click at [69, 157] on link "設計師日報表" at bounding box center [55, 157] width 102 height 25
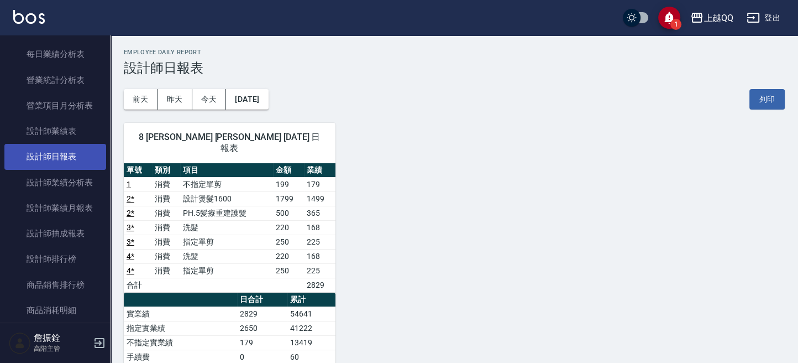
scroll to position [368, 0]
click at [169, 92] on button "昨天" at bounding box center [175, 99] width 34 height 20
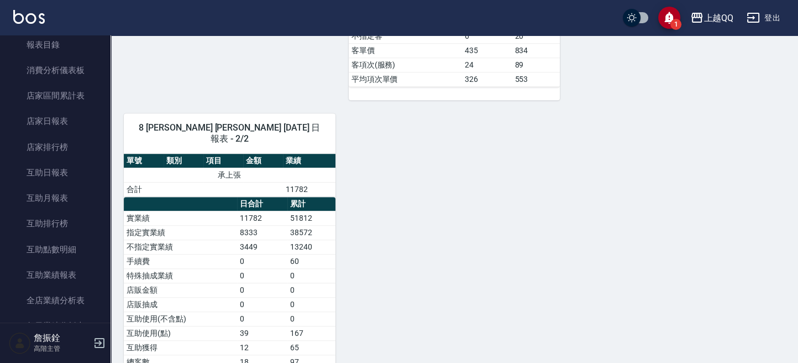
scroll to position [74, 0]
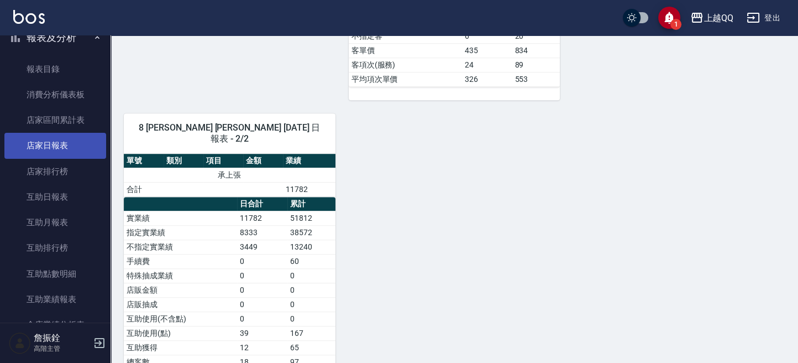
click at [73, 155] on link "店家日報表" at bounding box center [55, 145] width 102 height 25
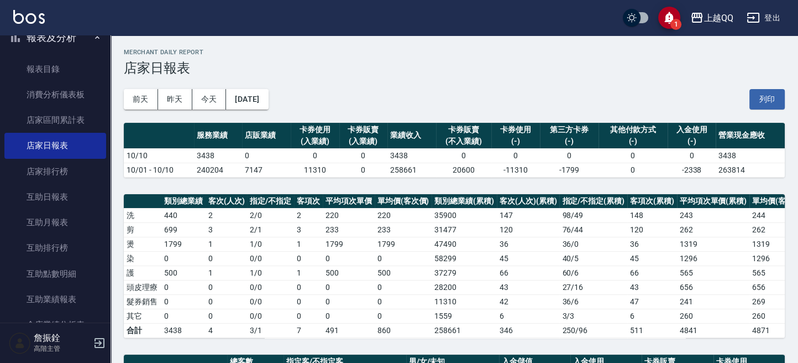
click at [770, 19] on button "登出" at bounding box center [763, 18] width 43 height 20
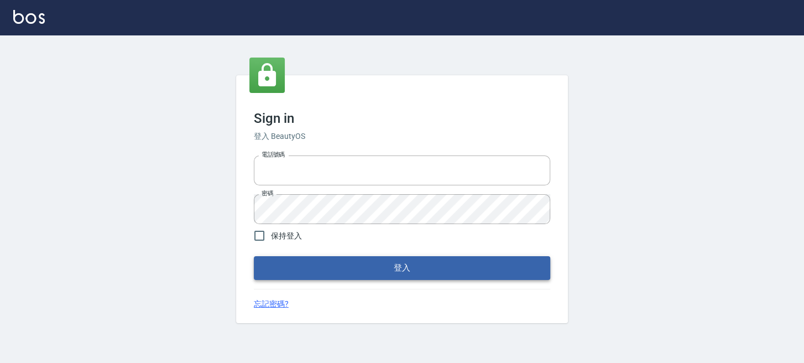
type input "0289832082"
click at [312, 269] on button "登入" at bounding box center [402, 267] width 296 height 23
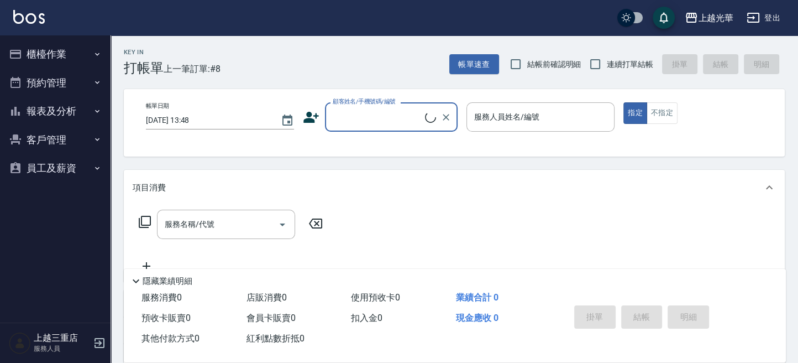
click at [48, 118] on button "報表及分析" at bounding box center [55, 111] width 102 height 29
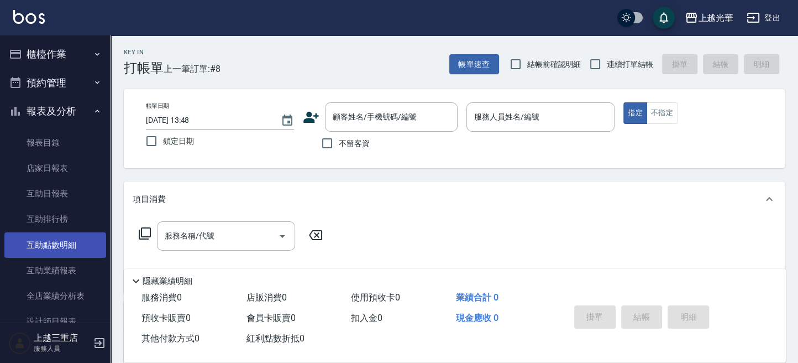
scroll to position [221, 0]
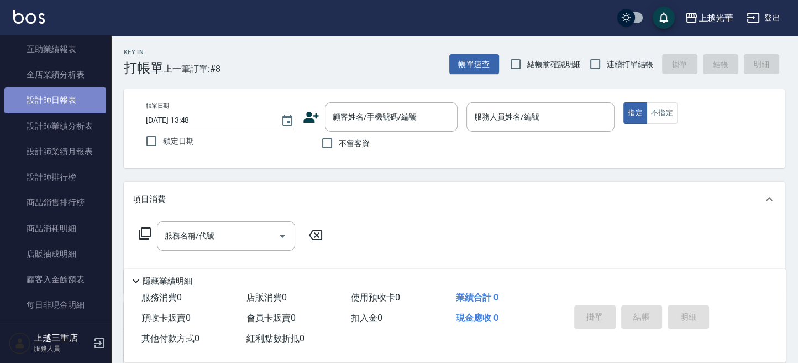
click at [65, 96] on link "設計師日報表" at bounding box center [55, 99] width 102 height 25
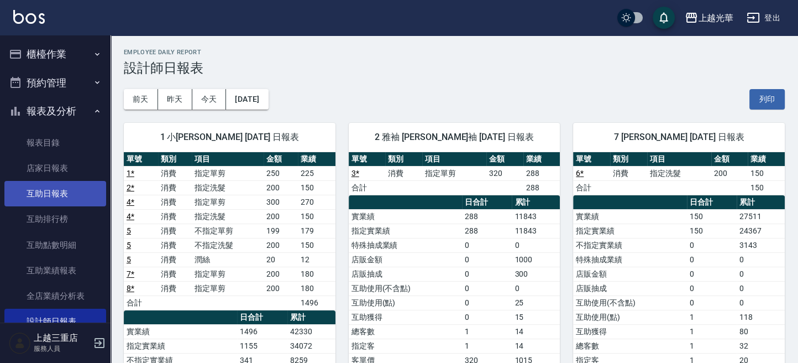
click at [62, 190] on link "互助日報表" at bounding box center [55, 193] width 102 height 25
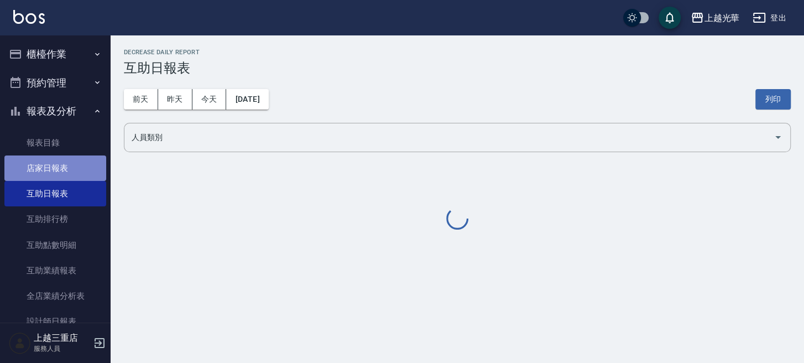
click at [56, 163] on link "店家日報表" at bounding box center [55, 167] width 102 height 25
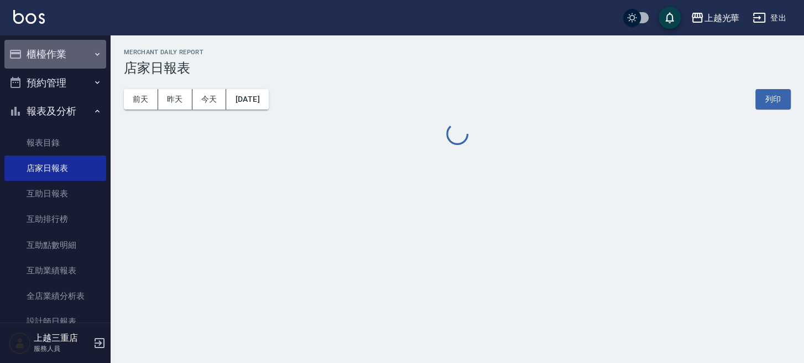
click at [68, 55] on button "櫃檯作業" at bounding box center [55, 54] width 102 height 29
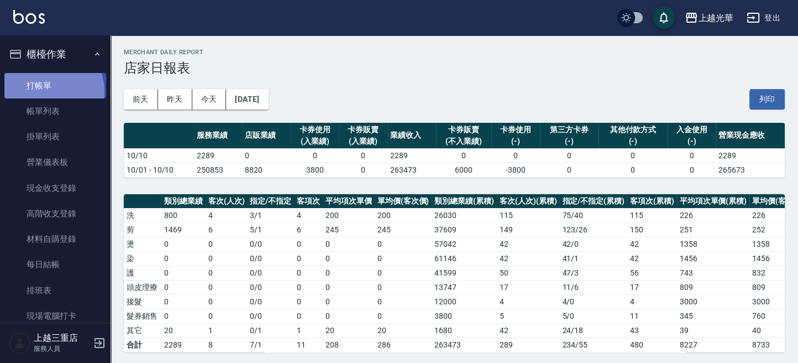
click at [49, 91] on link "打帳單" at bounding box center [55, 85] width 102 height 25
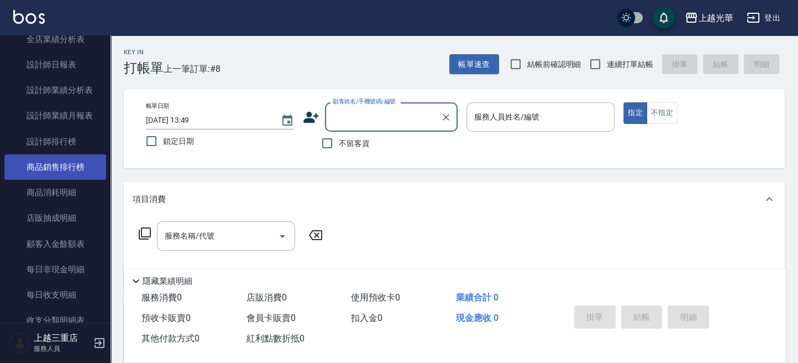
scroll to position [606, 0]
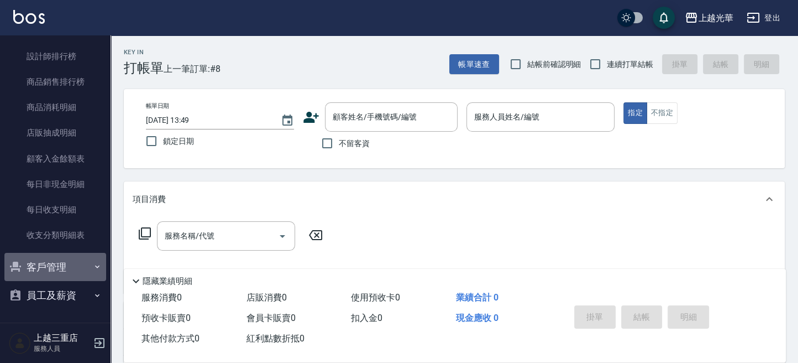
click at [58, 272] on button "客戶管理" at bounding box center [55, 267] width 102 height 29
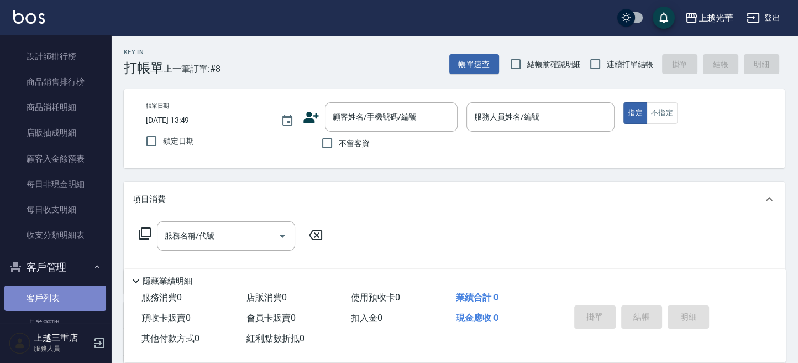
click at [64, 297] on link "客戶列表" at bounding box center [55, 297] width 102 height 25
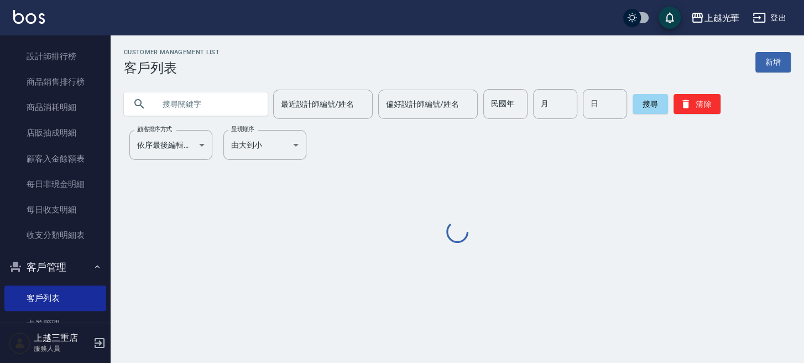
drag, startPoint x: 164, startPoint y: 94, endPoint x: 221, endPoint y: 149, distance: 79.4
click at [167, 100] on input "text" at bounding box center [207, 104] width 104 height 30
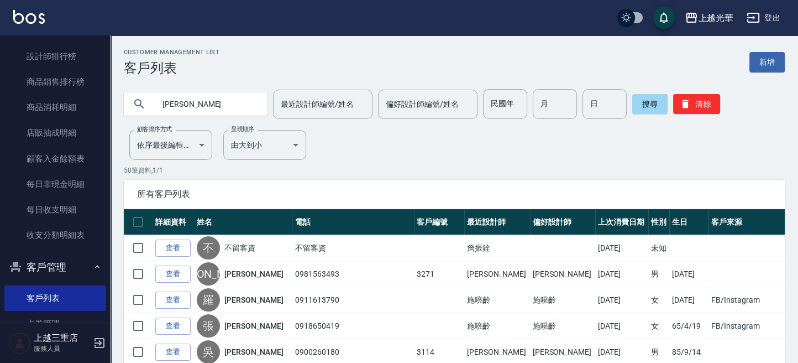
type input "[PERSON_NAME]"
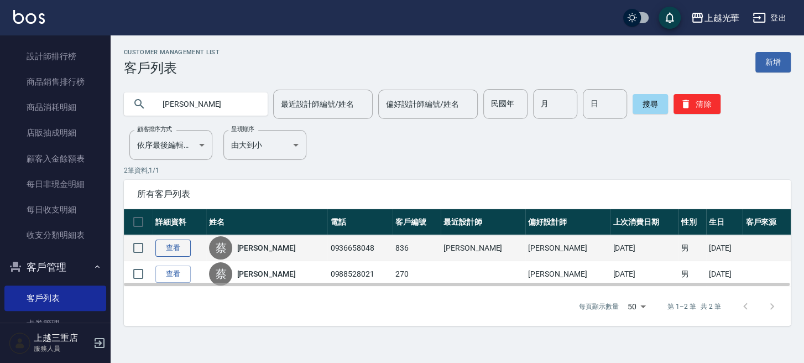
click at [163, 248] on link "查看" at bounding box center [172, 247] width 35 height 17
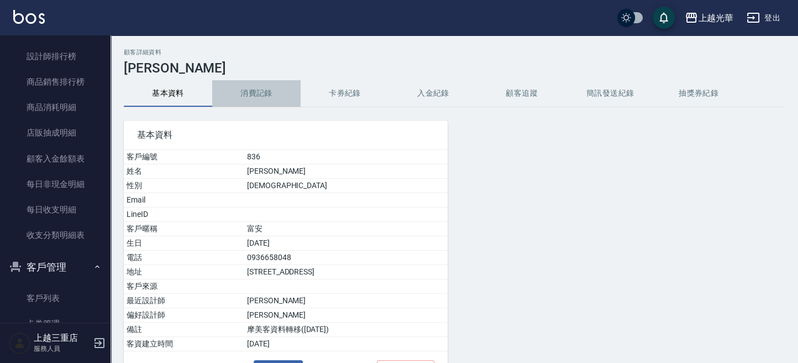
click at [252, 98] on button "消費記錄" at bounding box center [256, 93] width 88 height 27
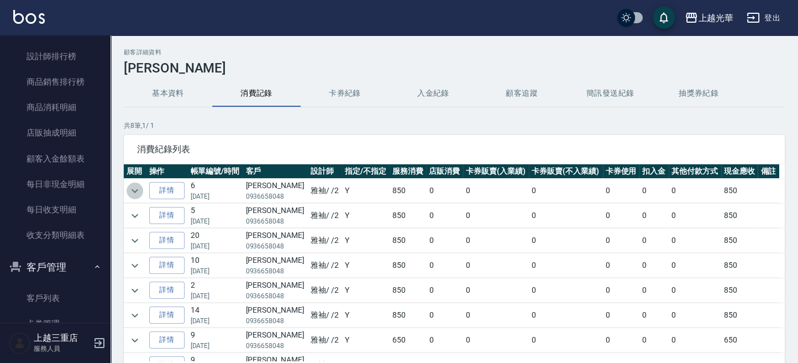
click at [133, 188] on icon "expand row" at bounding box center [134, 190] width 13 height 13
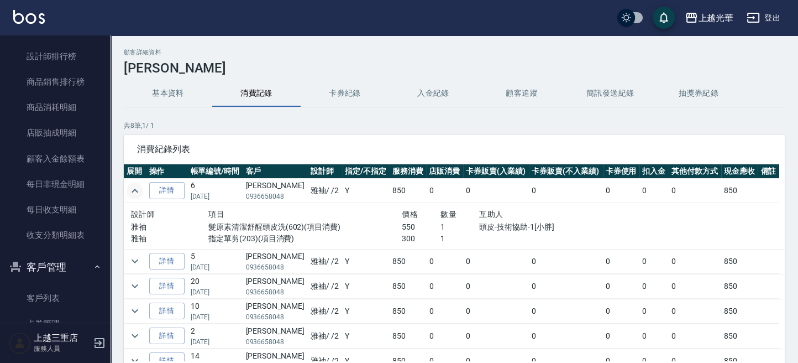
click at [32, 19] on img at bounding box center [29, 17] width 32 height 14
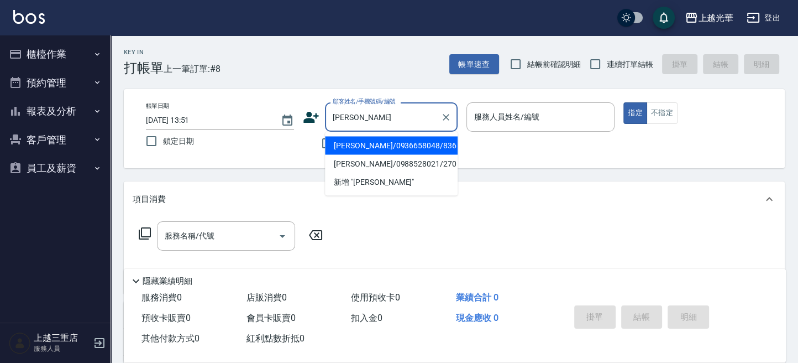
click at [407, 144] on li "[PERSON_NAME]/0936658048/836" at bounding box center [391, 145] width 133 height 18
type input "[PERSON_NAME]/0936658048/836"
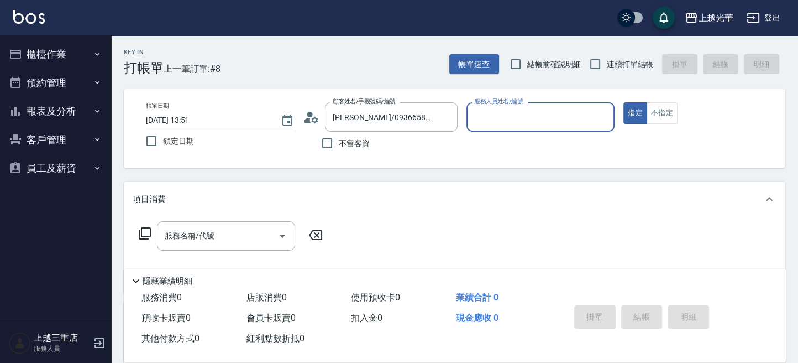
type input "雅袖-2"
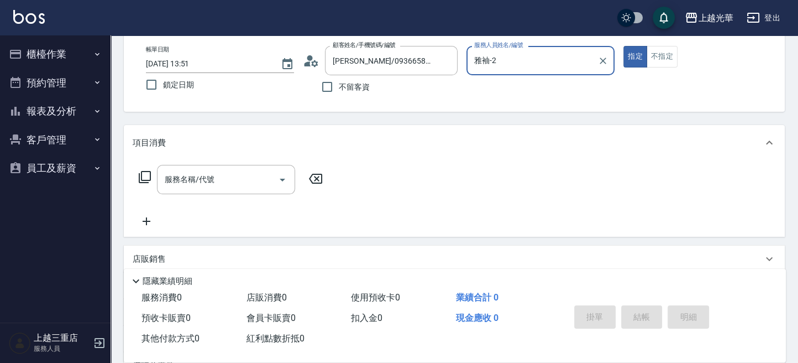
scroll to position [74, 0]
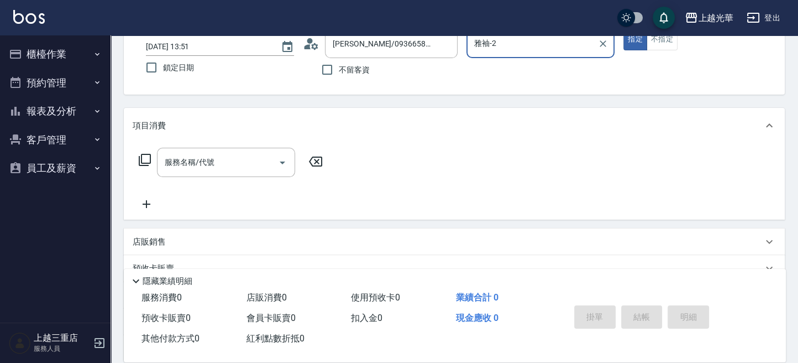
click at [141, 160] on icon at bounding box center [145, 160] width 12 height 12
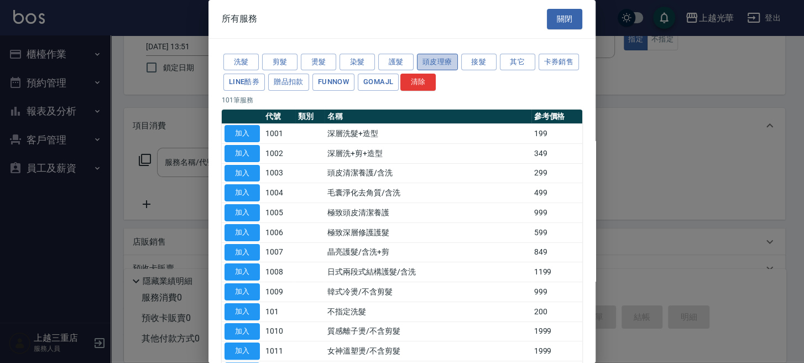
click at [436, 59] on button "頭皮理療" at bounding box center [437, 62] width 41 height 17
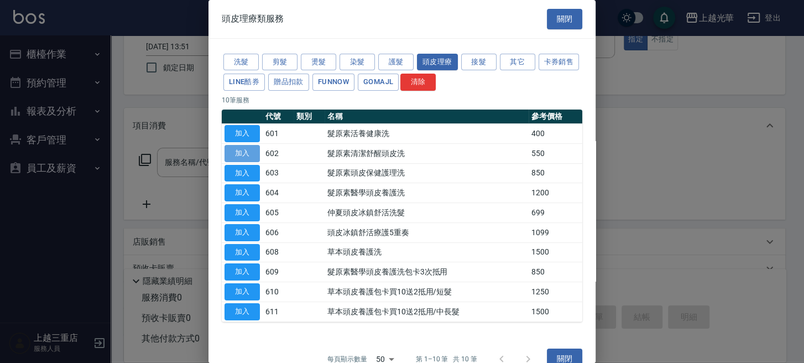
click at [252, 153] on button "加入" at bounding box center [241, 153] width 35 height 17
type input "髮原素清潔舒醒頭皮洗(602)"
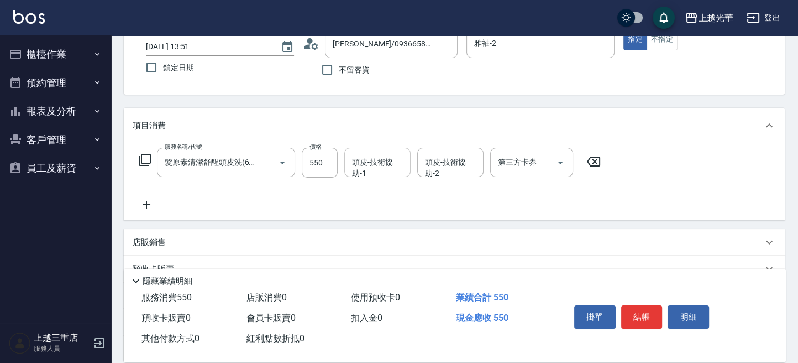
click at [368, 156] on input "頭皮-技術協助-1" at bounding box center [377, 162] width 56 height 19
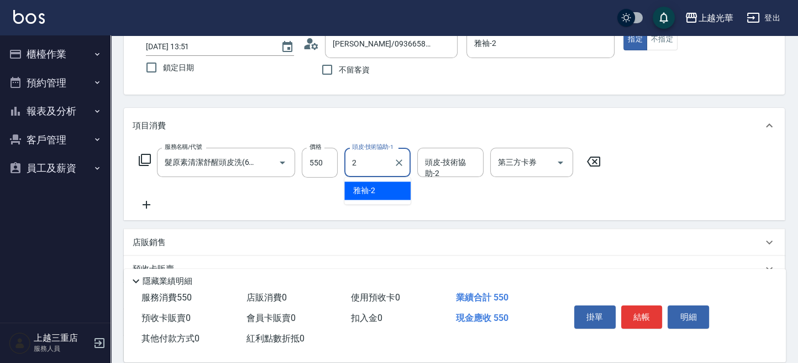
type input "雅袖-2"
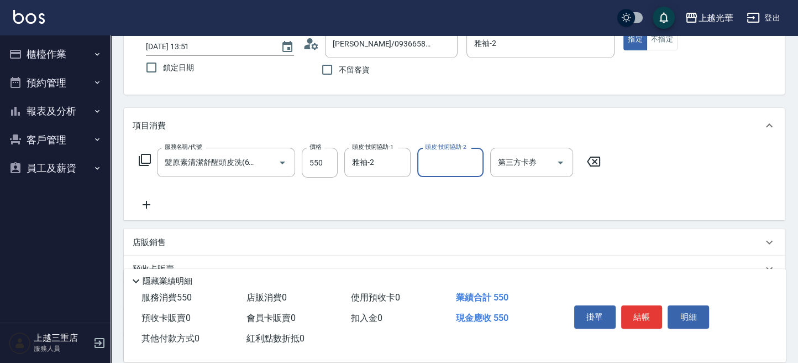
click at [145, 206] on icon at bounding box center [147, 204] width 28 height 13
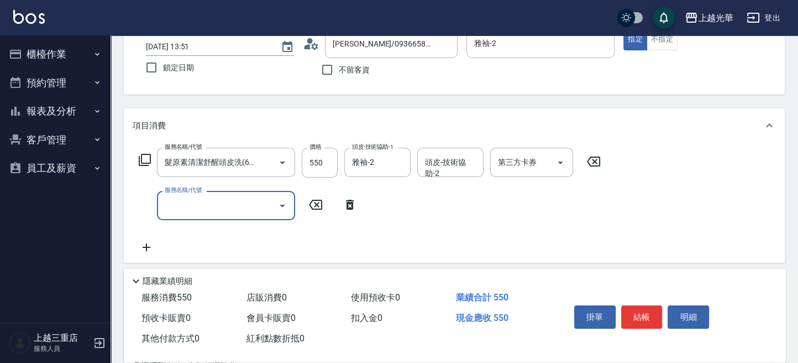
scroll to position [0, 0]
type input "指定單剪(203)"
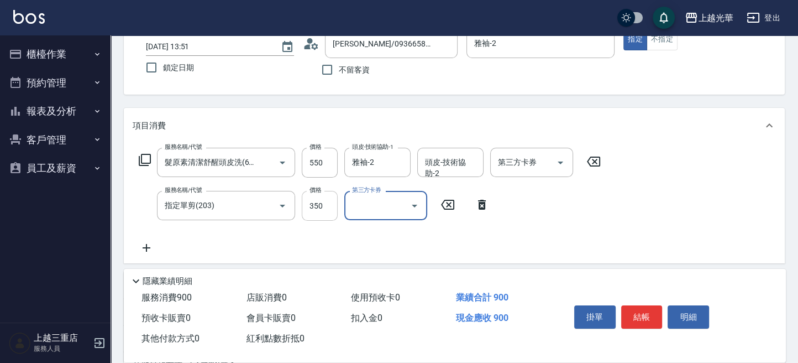
click at [325, 208] on input "350" at bounding box center [320, 206] width 36 height 30
type input "300"
click at [654, 313] on button "結帳" at bounding box center [641, 316] width 41 height 23
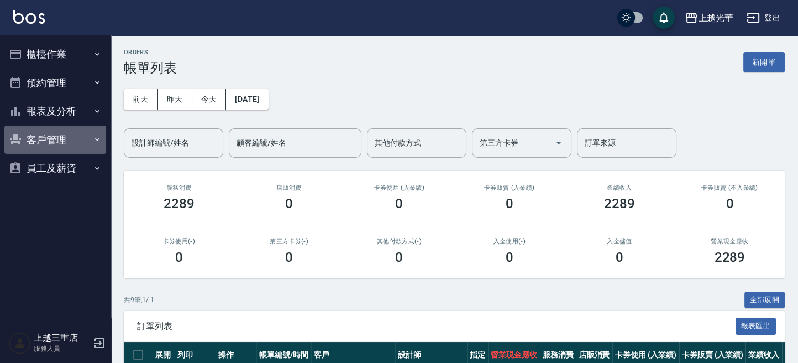
click at [39, 136] on button "客戶管理" at bounding box center [55, 139] width 102 height 29
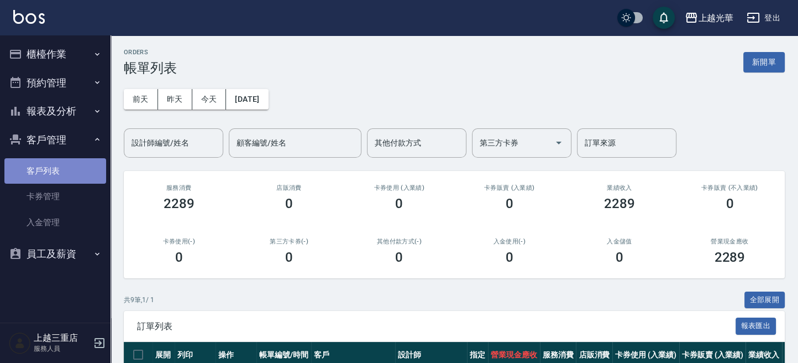
click at [55, 182] on link "客戶列表" at bounding box center [55, 170] width 102 height 25
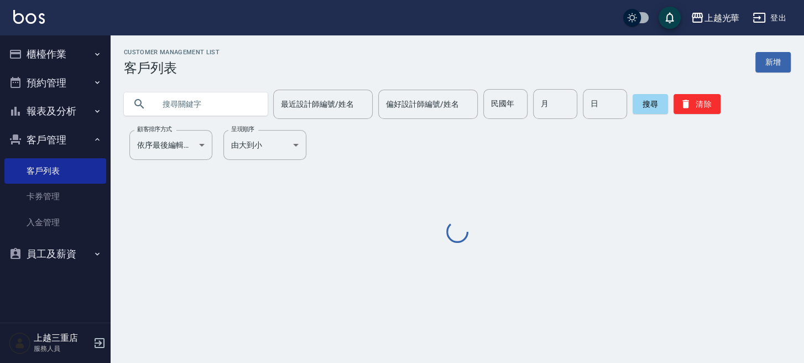
drag, startPoint x: 170, startPoint y: 107, endPoint x: 380, endPoint y: 140, distance: 212.1
click at [175, 108] on input "text" at bounding box center [207, 104] width 104 height 30
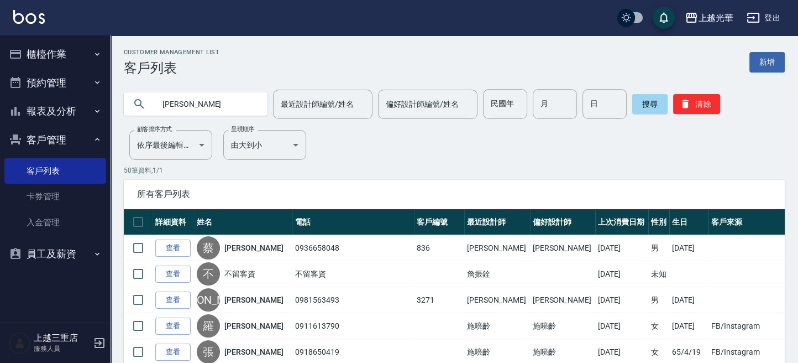
type input "[PERSON_NAME]"
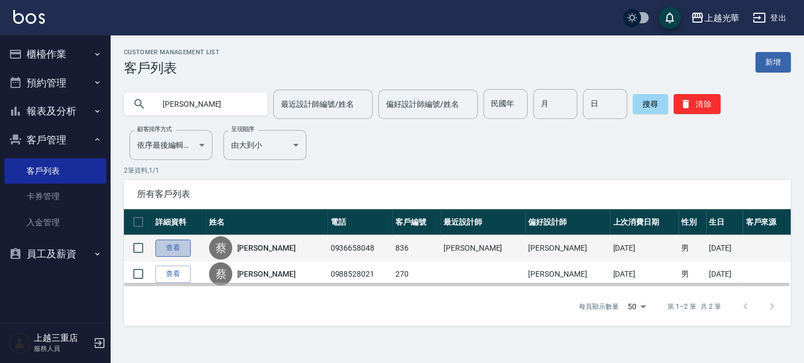
click at [165, 248] on link "查看" at bounding box center [172, 247] width 35 height 17
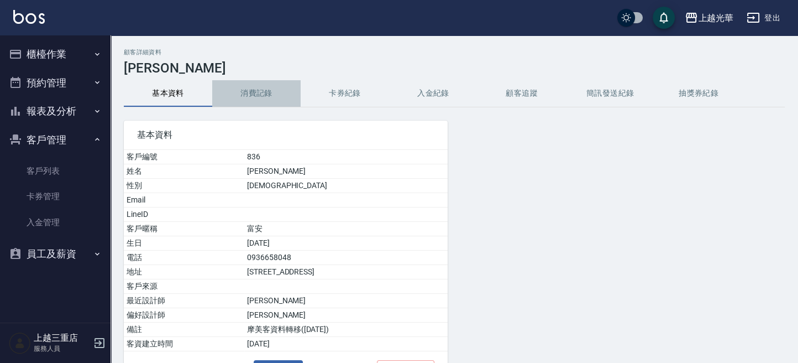
click at [251, 92] on button "消費記錄" at bounding box center [256, 93] width 88 height 27
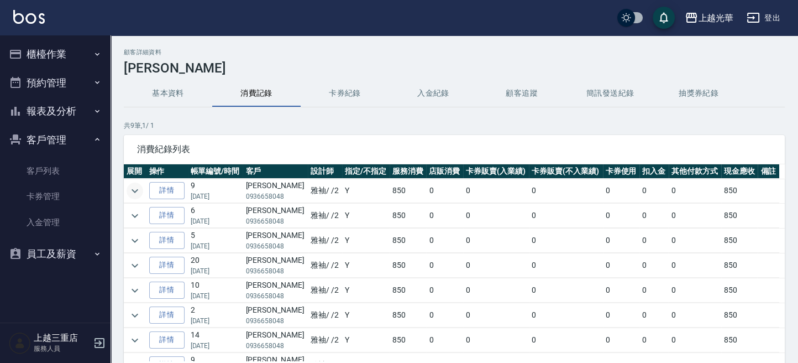
click at [133, 186] on icon "expand row" at bounding box center [134, 190] width 13 height 13
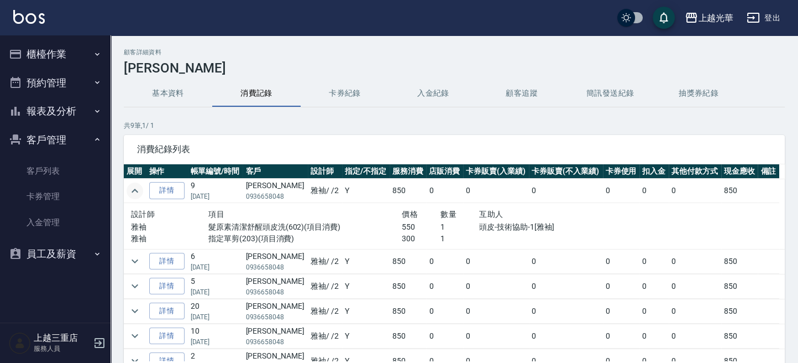
click at [24, 20] on img at bounding box center [29, 17] width 32 height 14
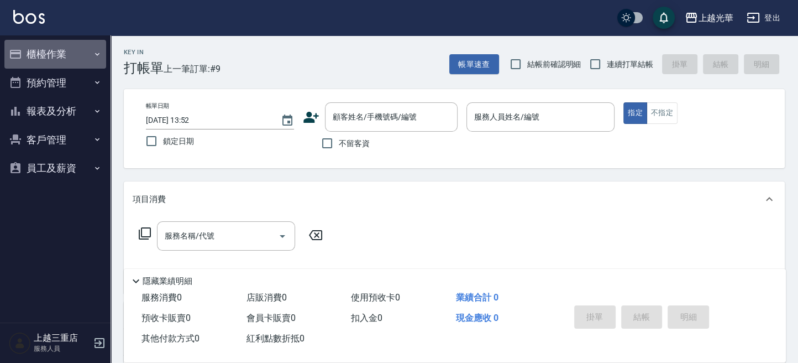
click at [50, 52] on button "櫃檯作業" at bounding box center [55, 54] width 102 height 29
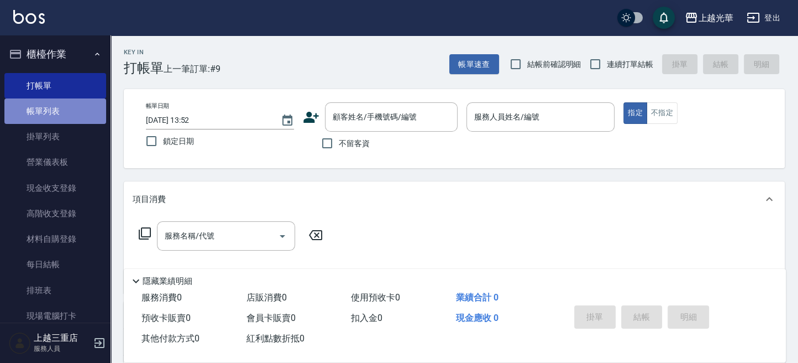
click at [65, 104] on link "帳單列表" at bounding box center [55, 110] width 102 height 25
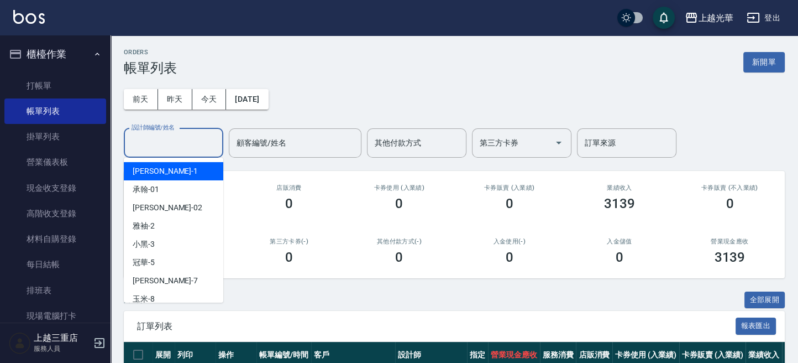
click at [184, 137] on input "設計師編號/姓名" at bounding box center [174, 142] width 90 height 19
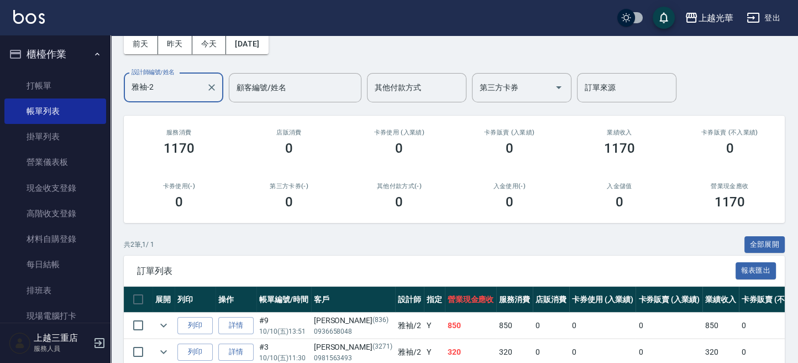
scroll to position [74, 0]
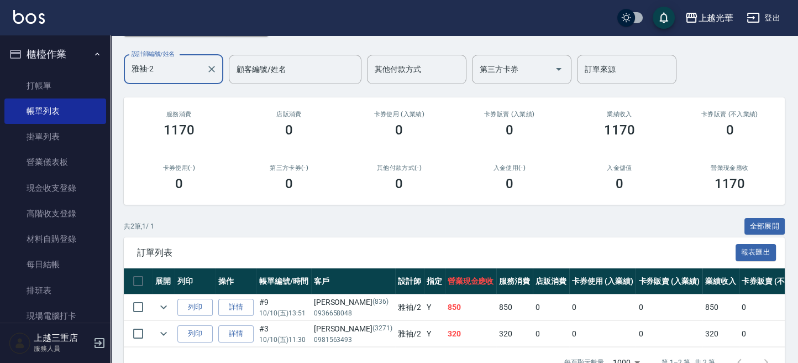
type input "雅袖-2"
click at [30, 17] on img at bounding box center [29, 17] width 32 height 14
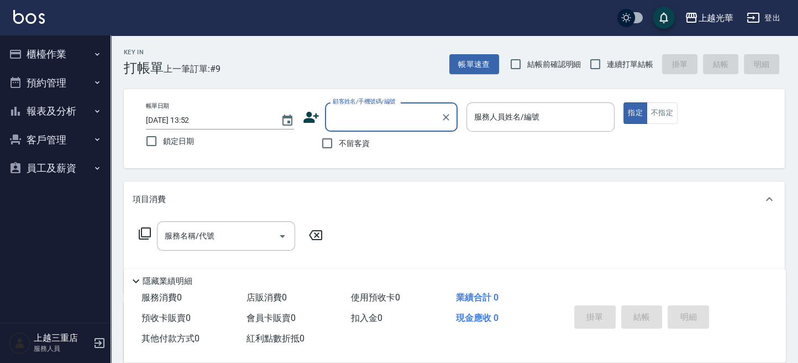
click at [51, 103] on button "報表及分析" at bounding box center [55, 111] width 102 height 29
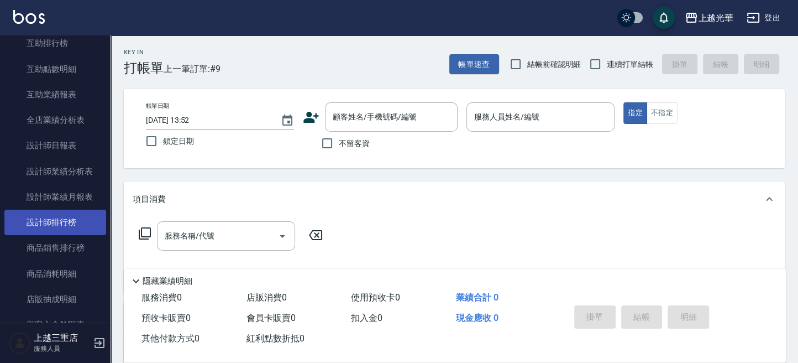
scroll to position [221, 0]
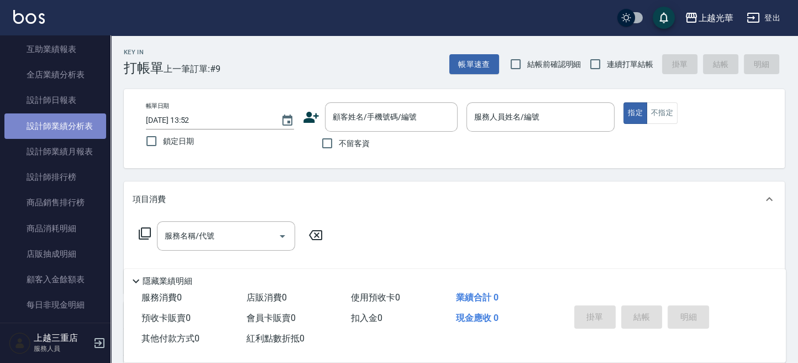
click at [82, 132] on link "設計師業績分析表" at bounding box center [55, 125] width 102 height 25
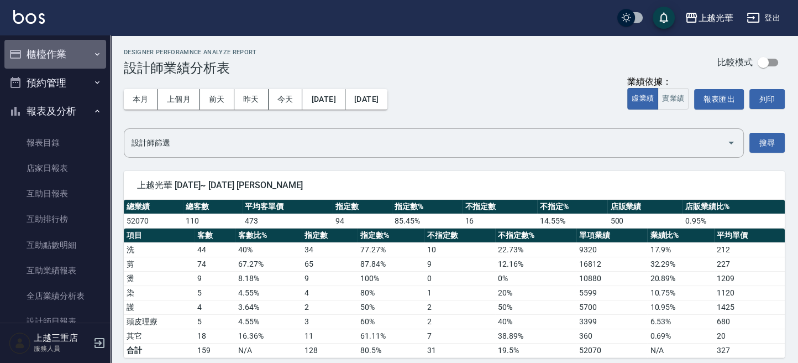
click at [62, 57] on button "櫃檯作業" at bounding box center [55, 54] width 102 height 29
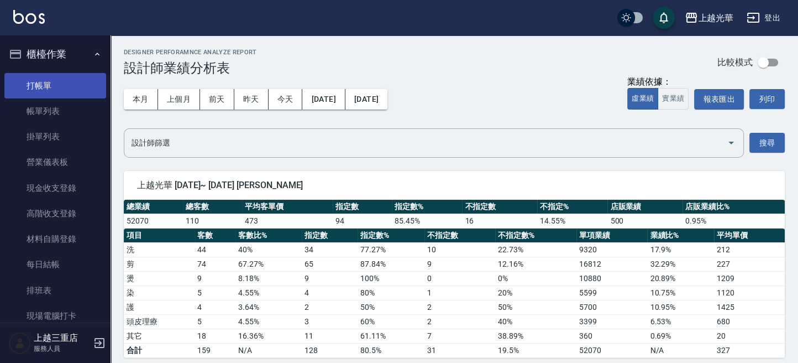
click at [64, 85] on link "打帳單" at bounding box center [55, 85] width 102 height 25
